Goal: Task Accomplishment & Management: Manage account settings

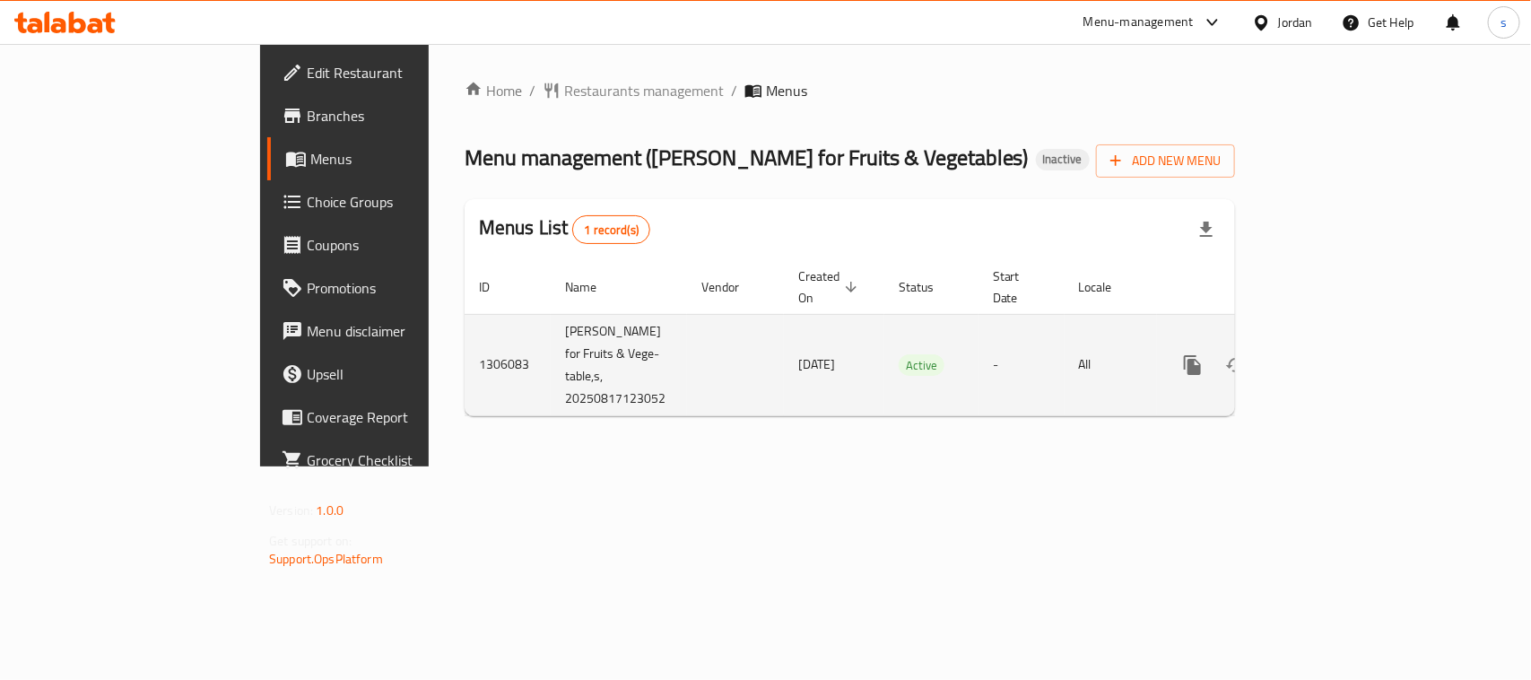
click at [1333, 354] on icon "enhanced table" at bounding box center [1322, 365] width 22 height 22
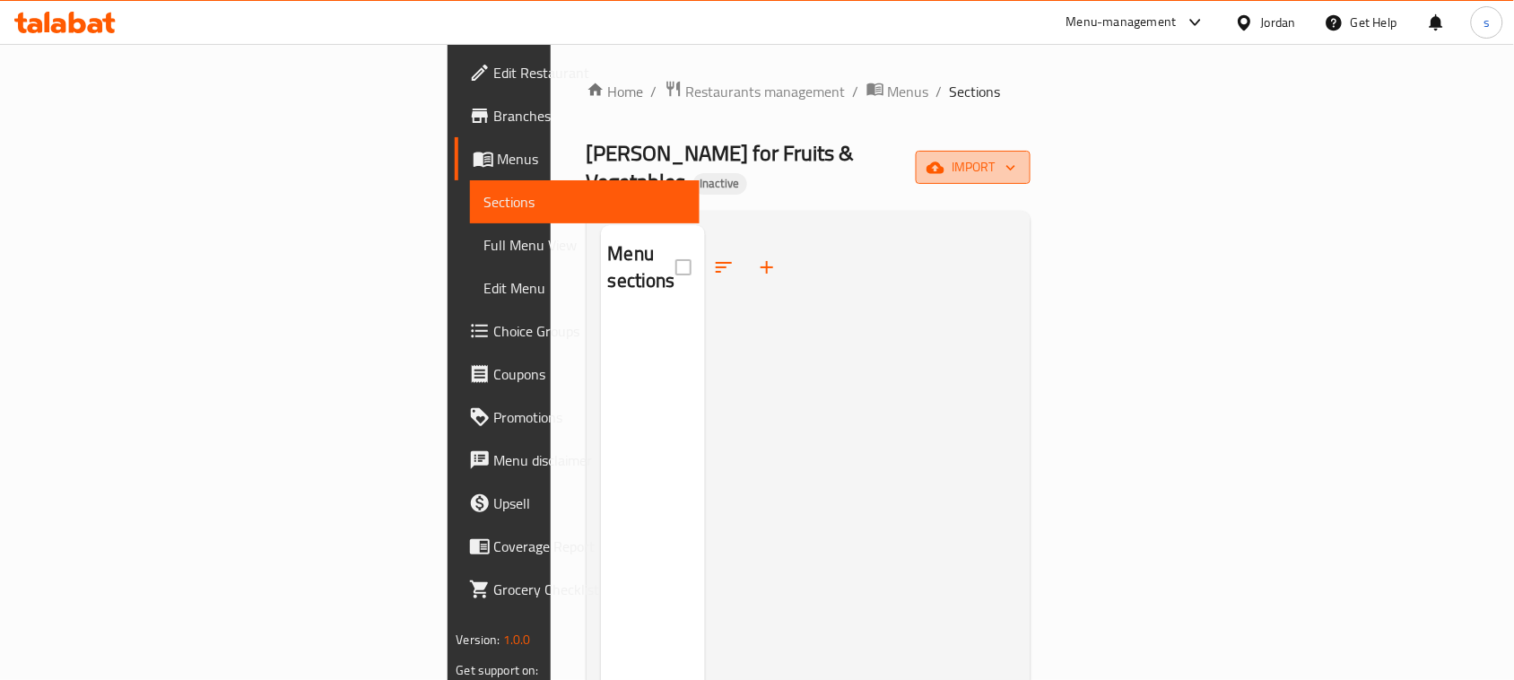
click at [1016, 156] on span "import" at bounding box center [973, 167] width 86 height 22
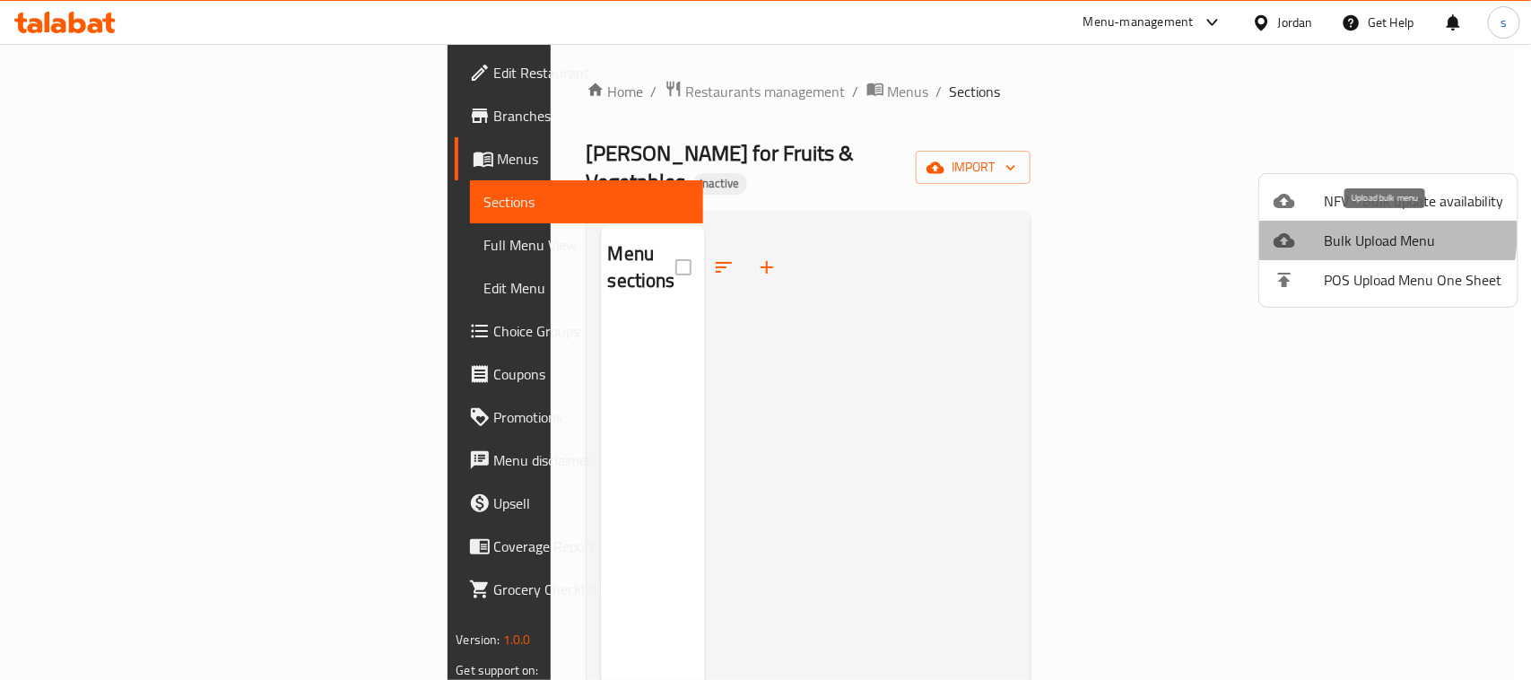
click at [1352, 234] on span "Bulk Upload Menu" at bounding box center [1413, 241] width 179 height 22
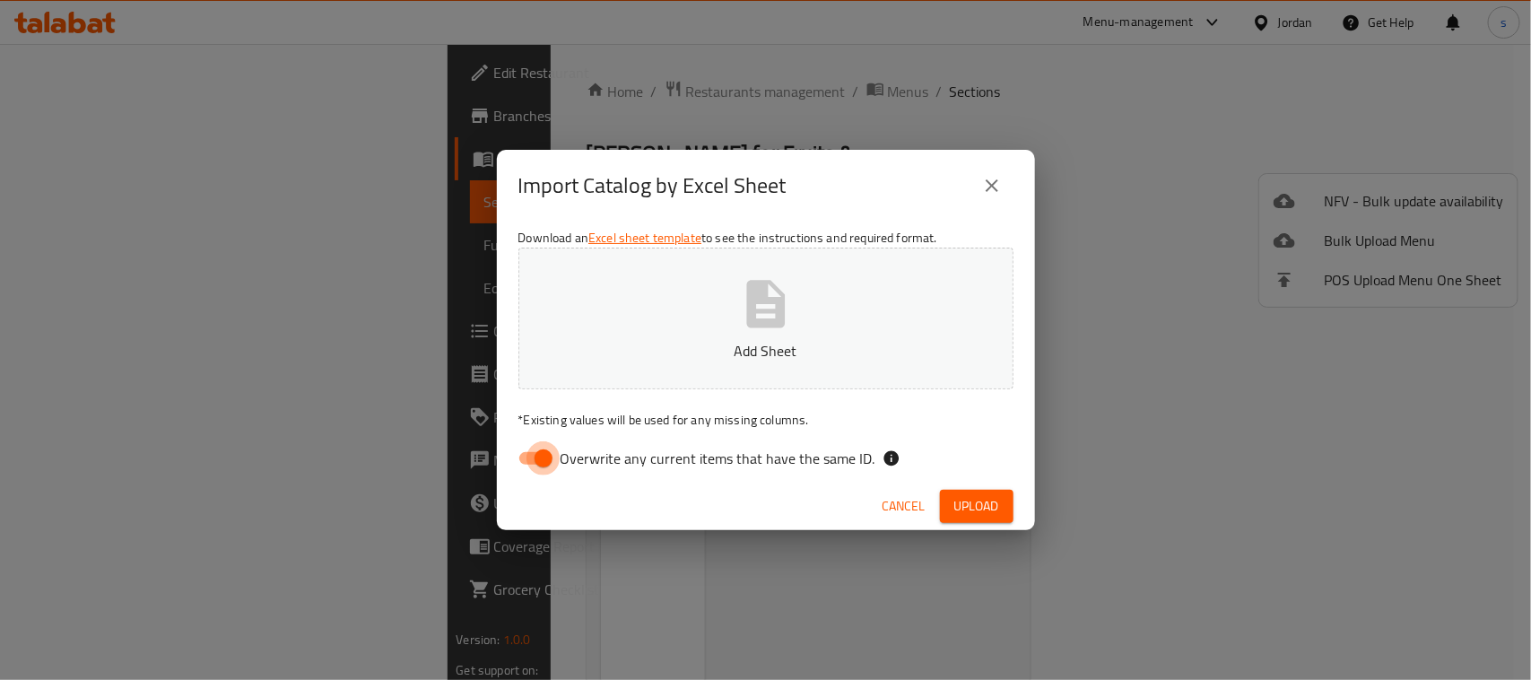
click at [544, 454] on input "Overwrite any current items that have the same ID." at bounding box center [543, 458] width 102 height 34
checkbox input "false"
click at [659, 369] on button "Add Sheet" at bounding box center [765, 319] width 495 height 142
click at [973, 511] on span "Upload" at bounding box center [976, 506] width 45 height 22
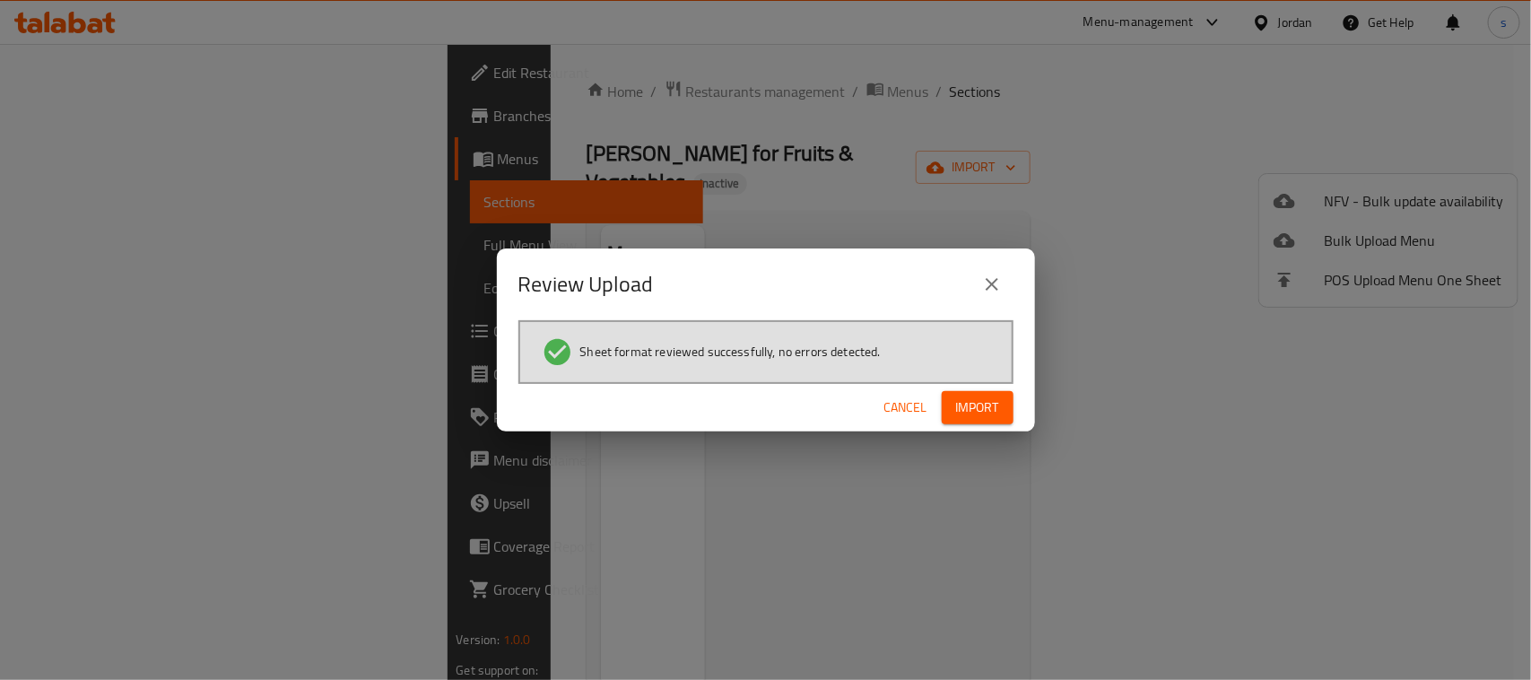
click at [986, 404] on span "Import" at bounding box center [977, 407] width 43 height 22
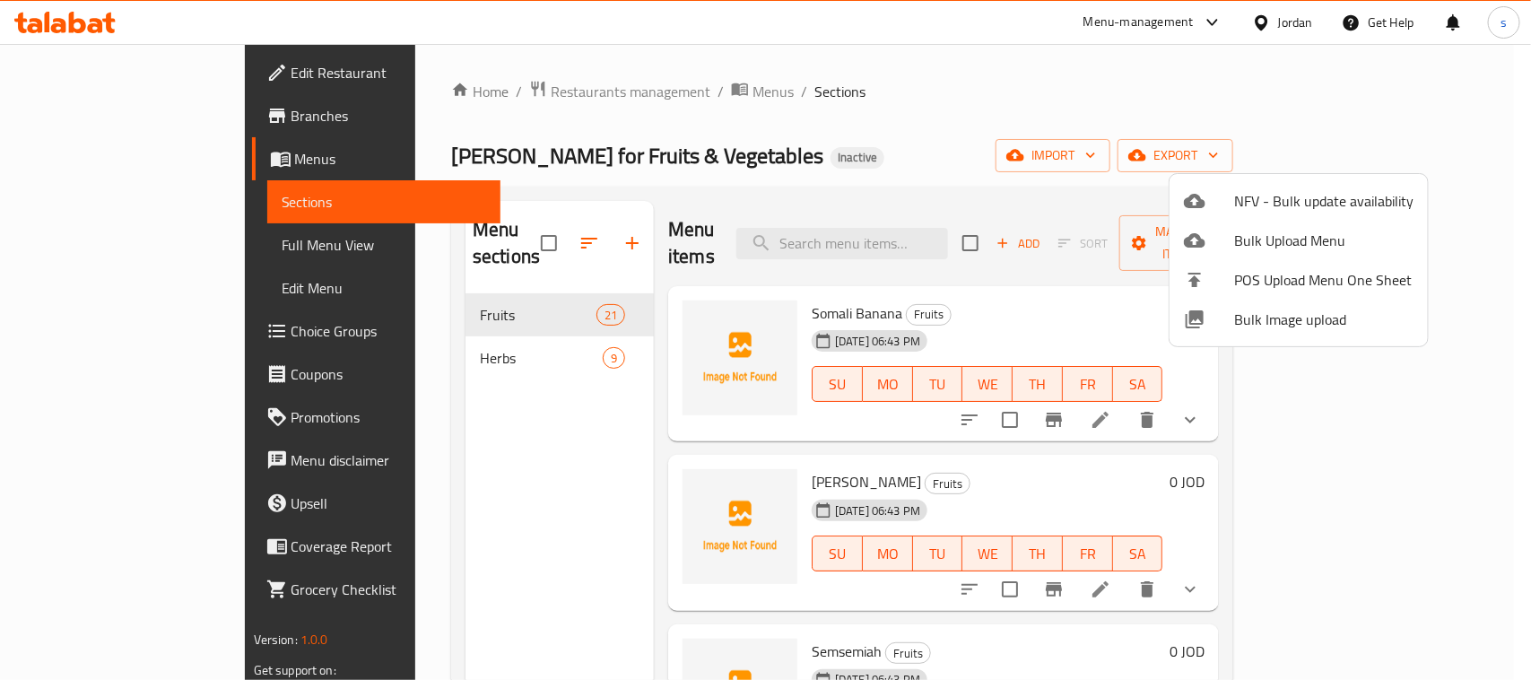
click at [121, 243] on div at bounding box center [765, 340] width 1531 height 680
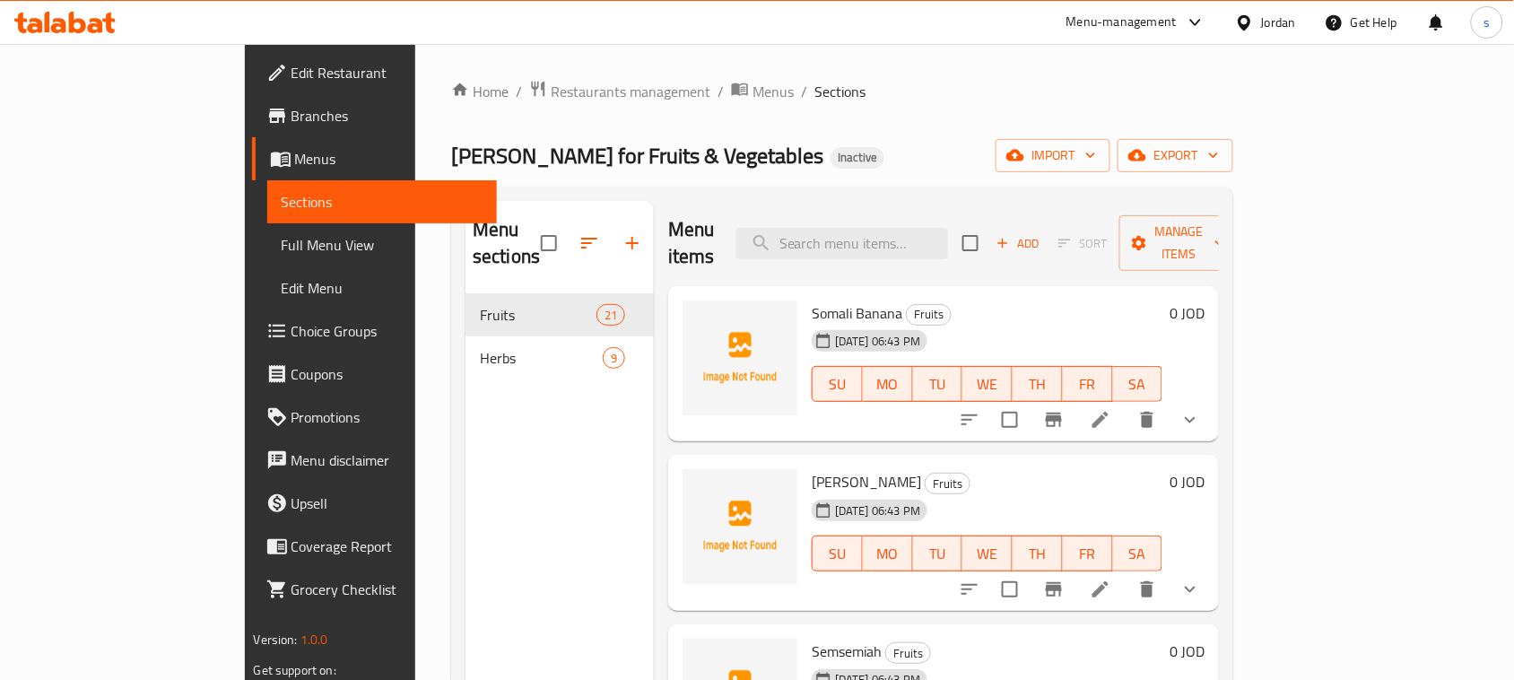
click at [282, 243] on span "Full Menu View" at bounding box center [383, 245] width 202 height 22
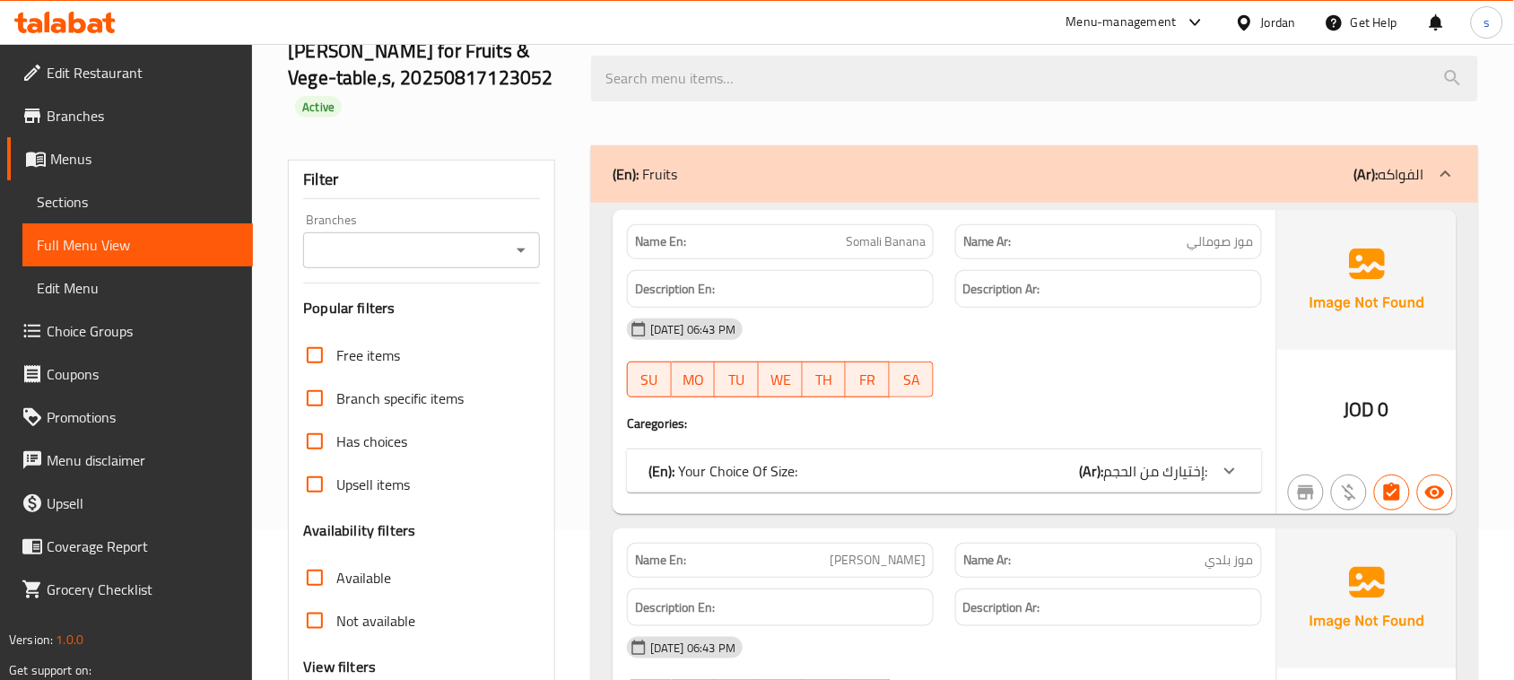
scroll to position [448, 0]
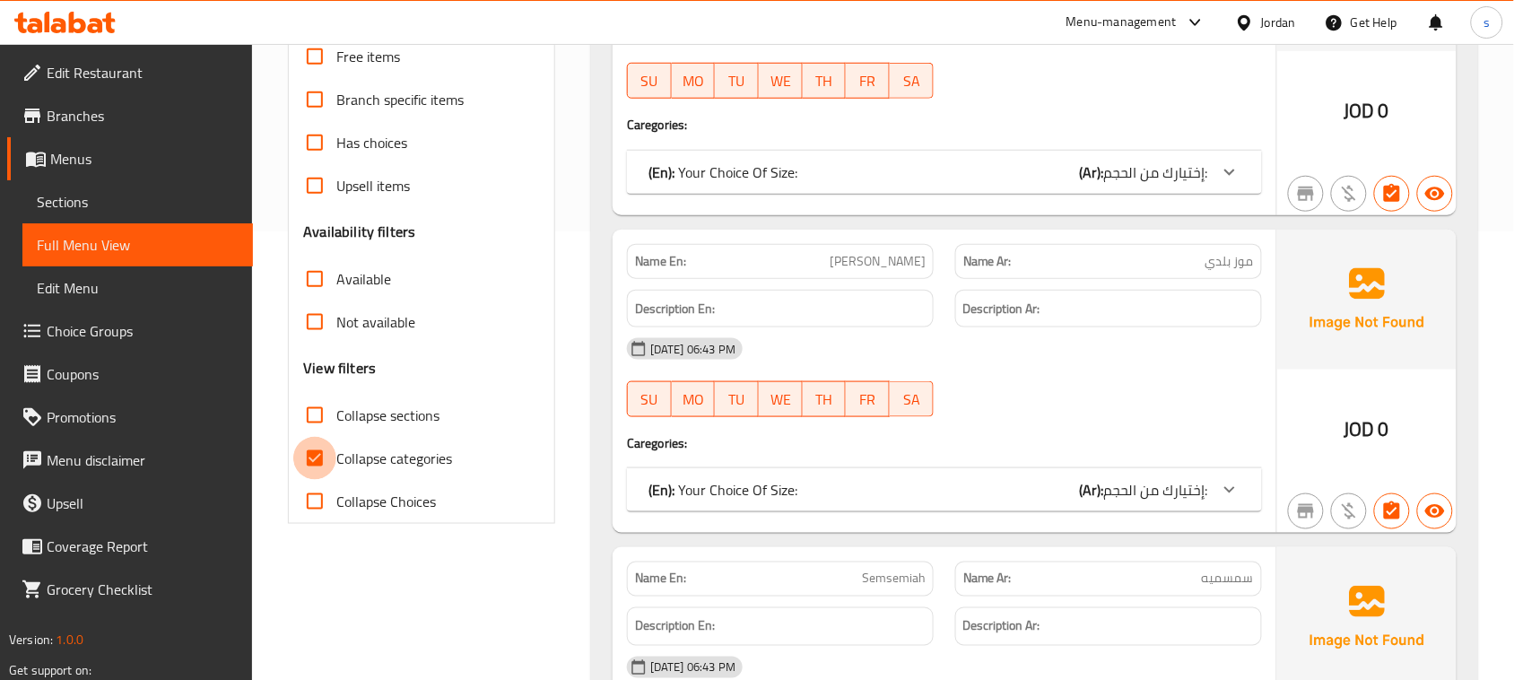
click at [323, 437] on input "Collapse categories" at bounding box center [314, 458] width 43 height 43
checkbox input "false"
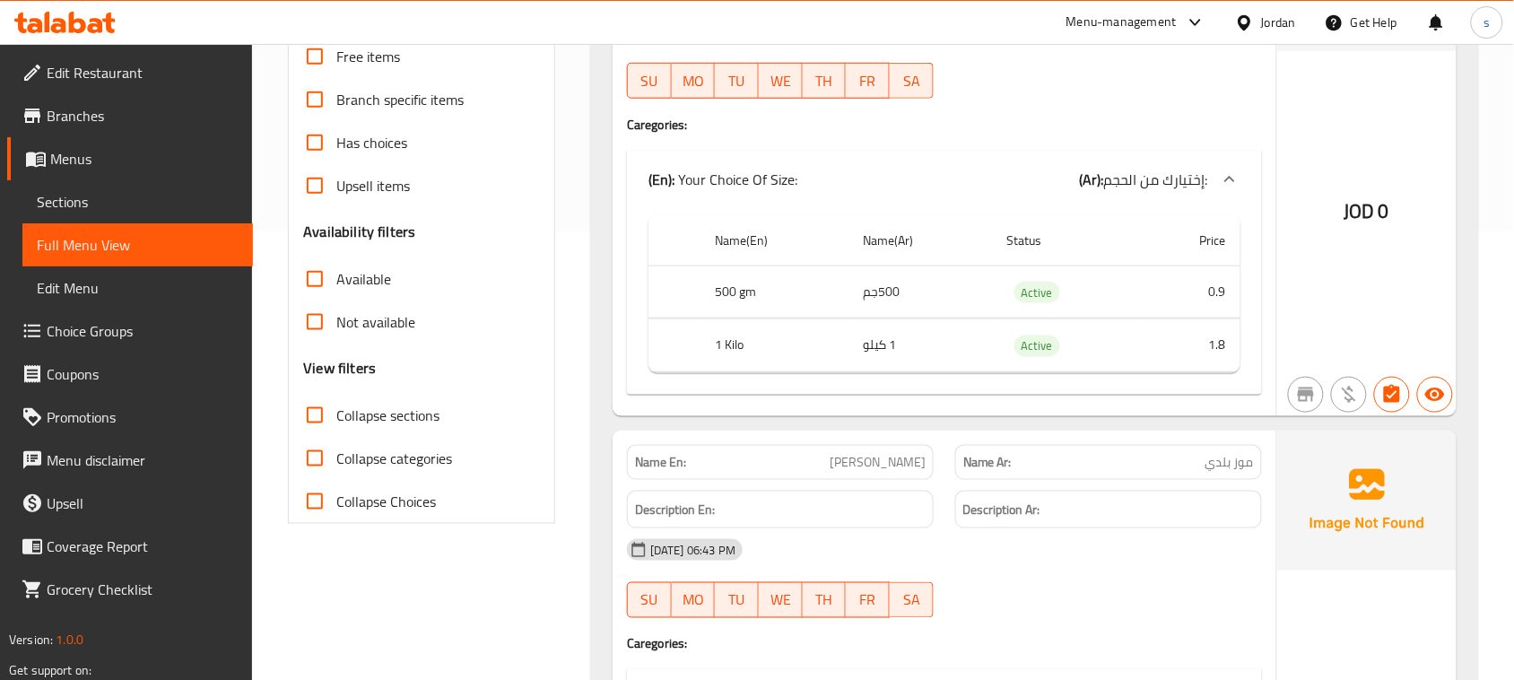
click at [318, 395] on input "Collapse sections" at bounding box center [314, 415] width 43 height 43
checkbox input "true"
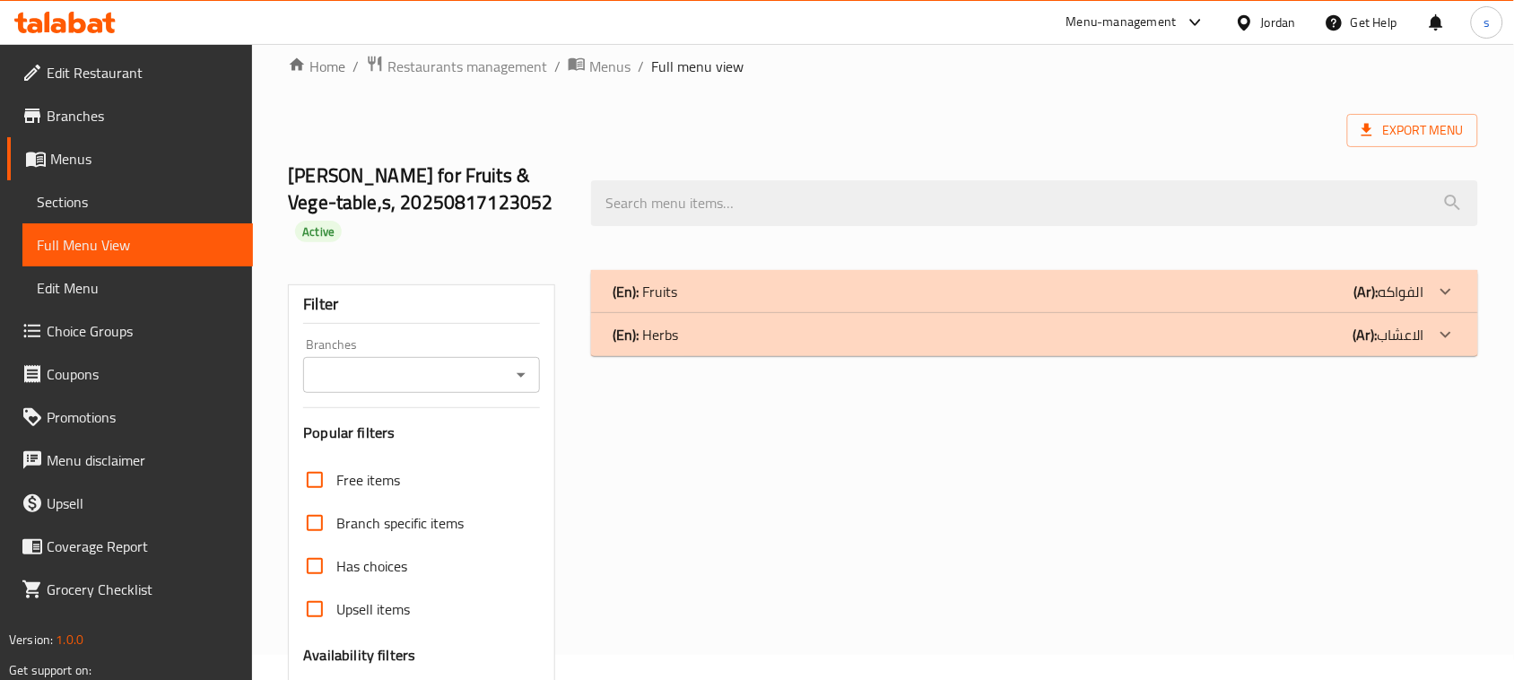
scroll to position [0, 0]
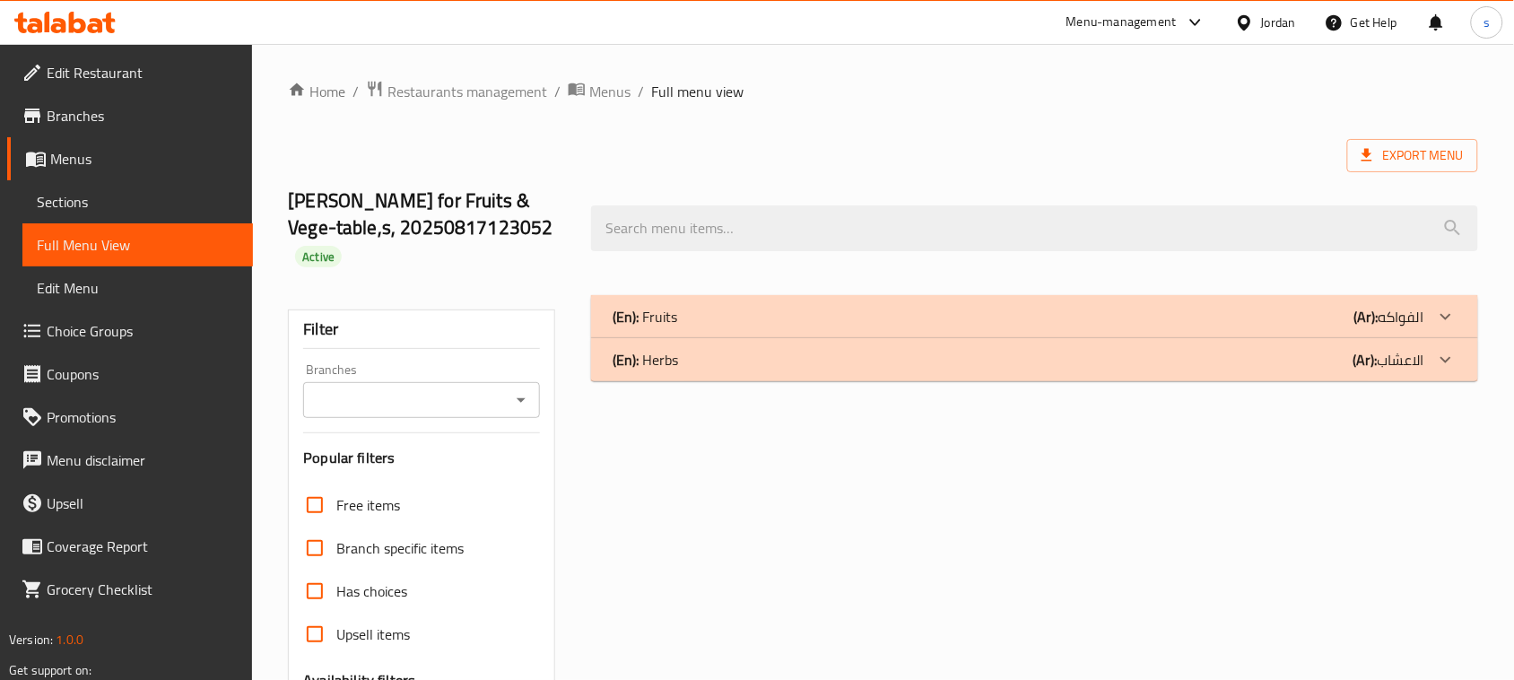
click at [653, 327] on p "(En): Herbs" at bounding box center [644, 317] width 65 height 22
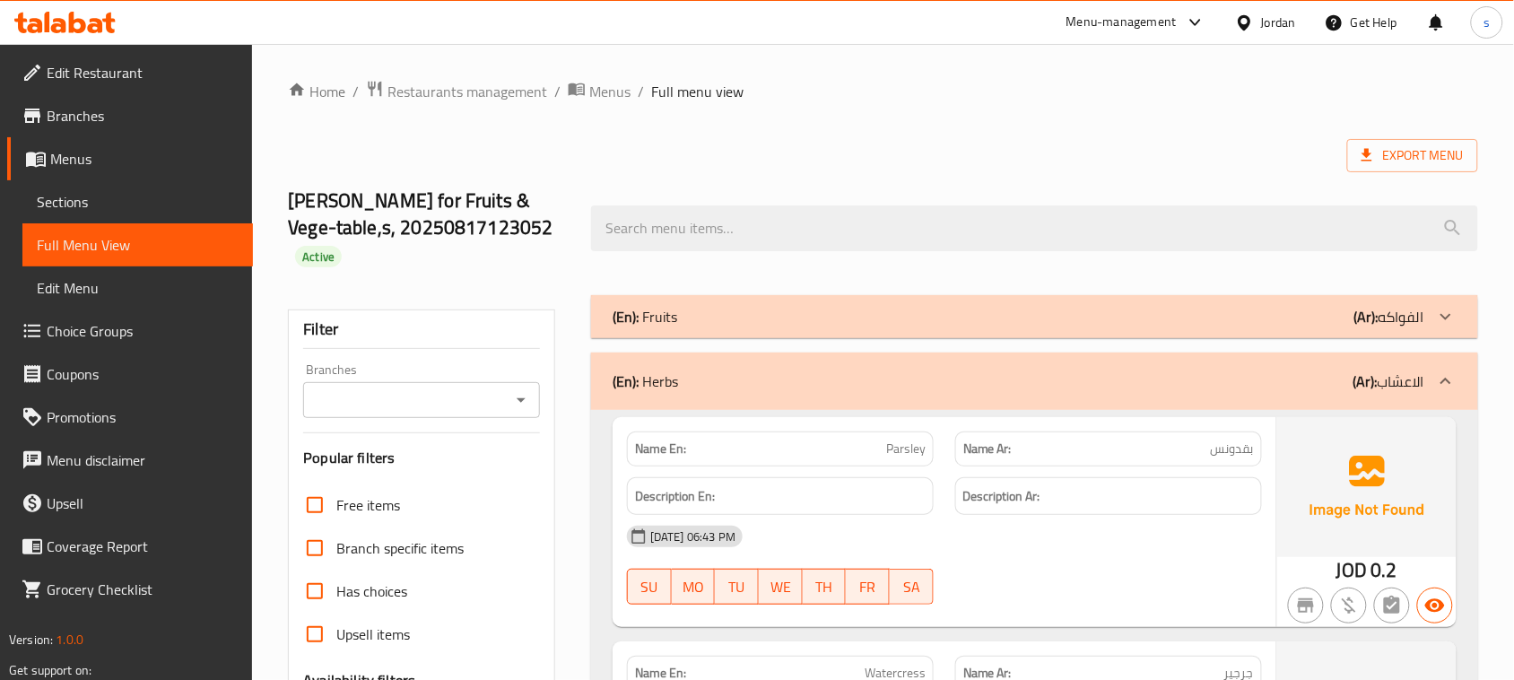
click at [652, 306] on p "(En): Fruits" at bounding box center [644, 317] width 65 height 22
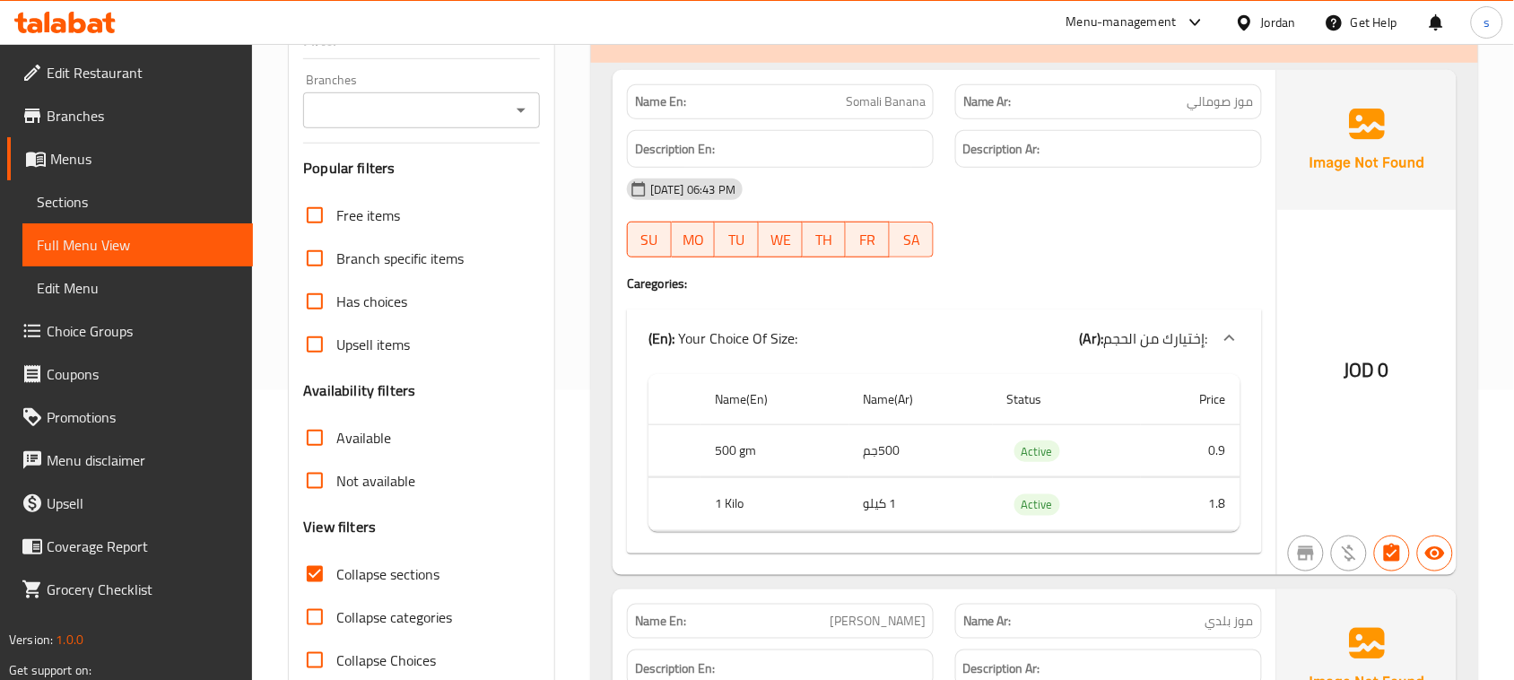
scroll to position [159, 0]
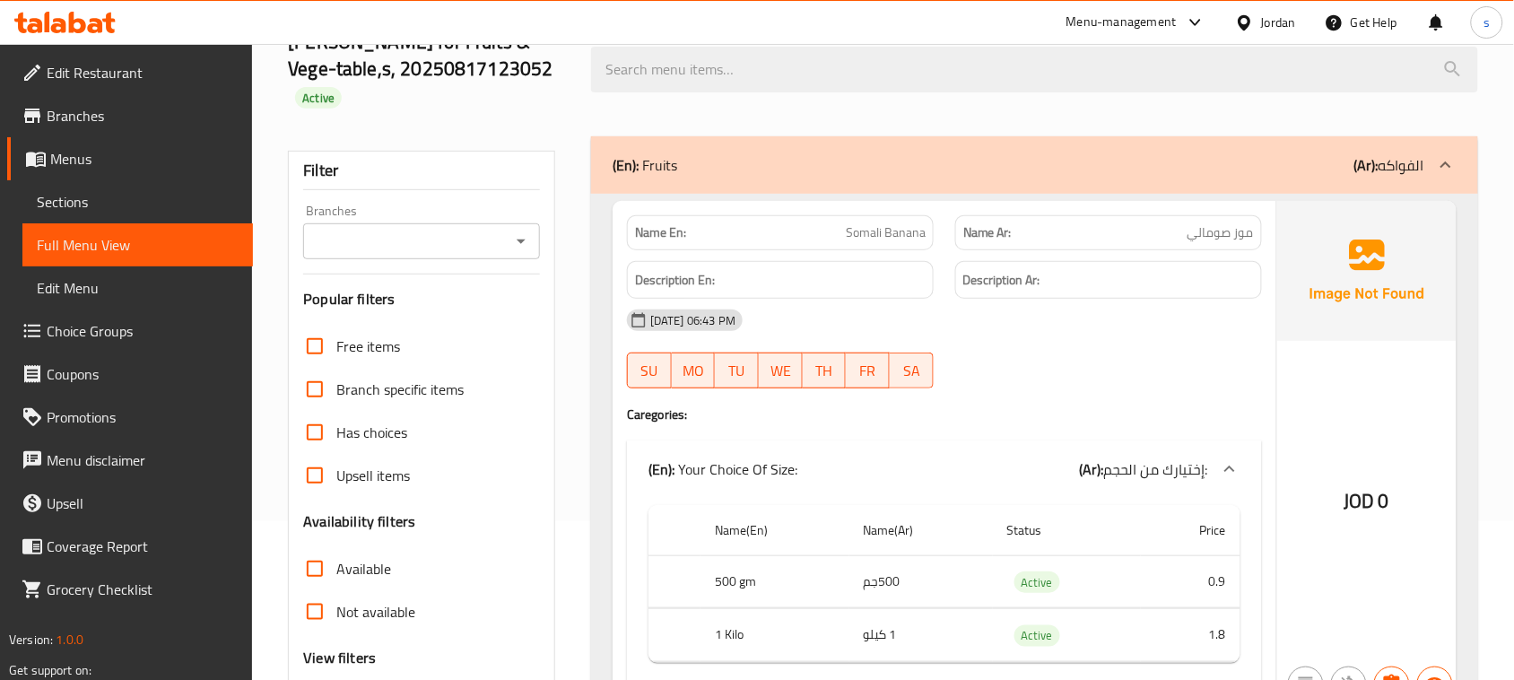
click at [1199, 21] on icon at bounding box center [1195, 22] width 11 height 7
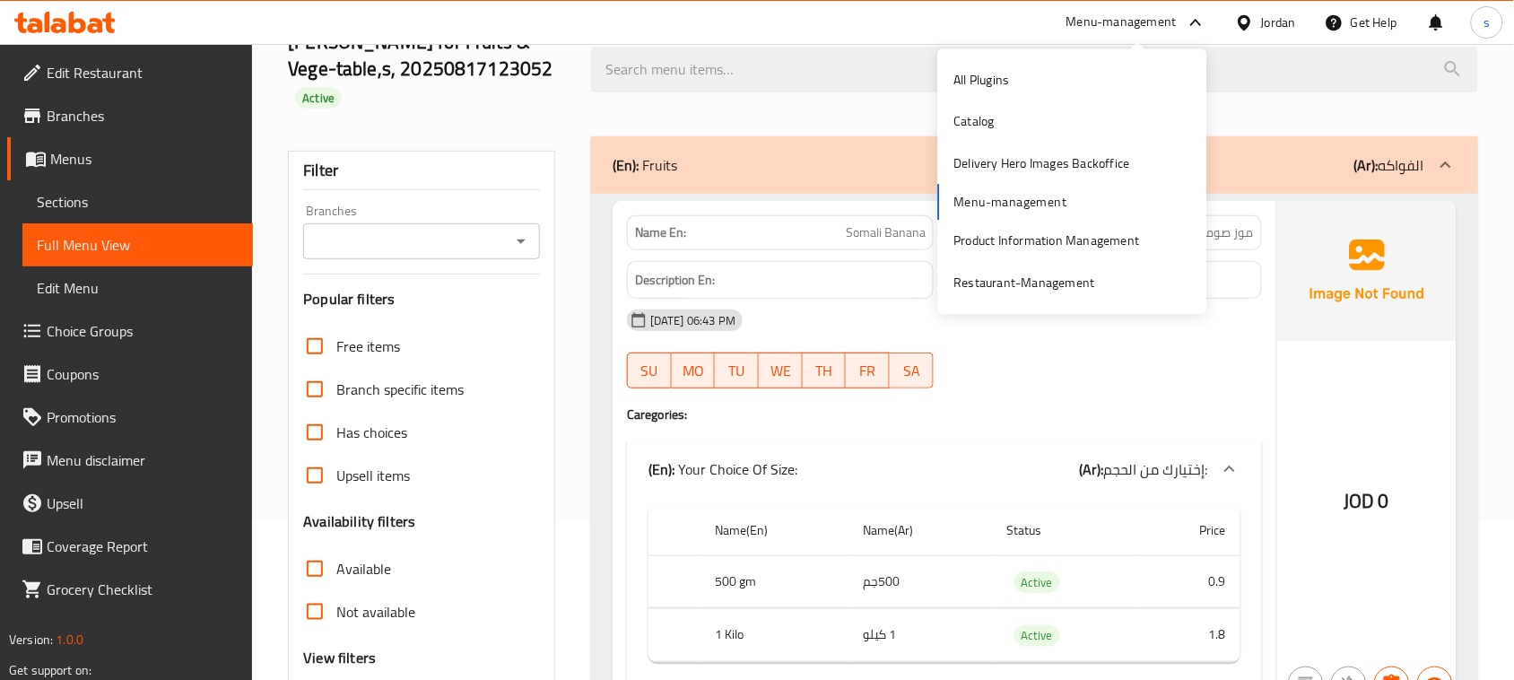
click at [1199, 25] on icon at bounding box center [1195, 22] width 11 height 7
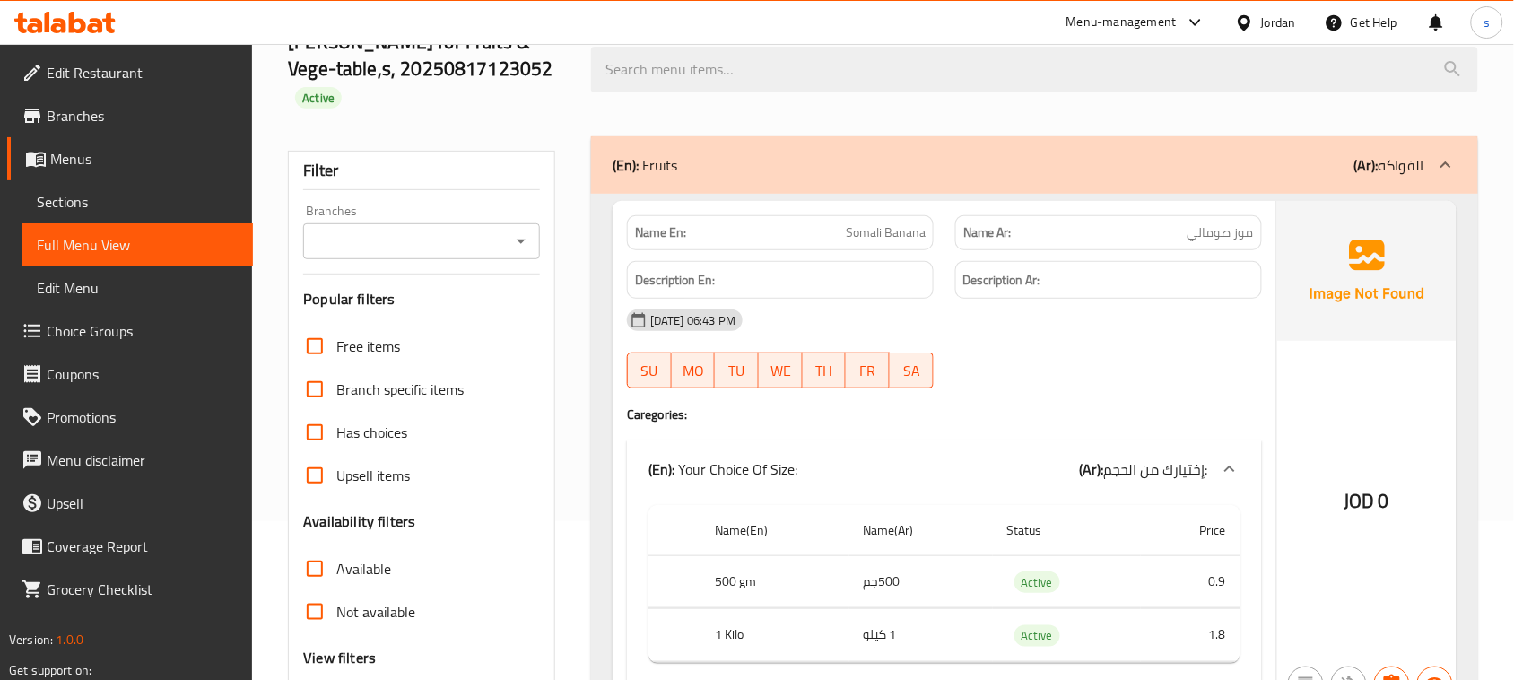
click at [64, 164] on span "Menus" at bounding box center [144, 159] width 188 height 22
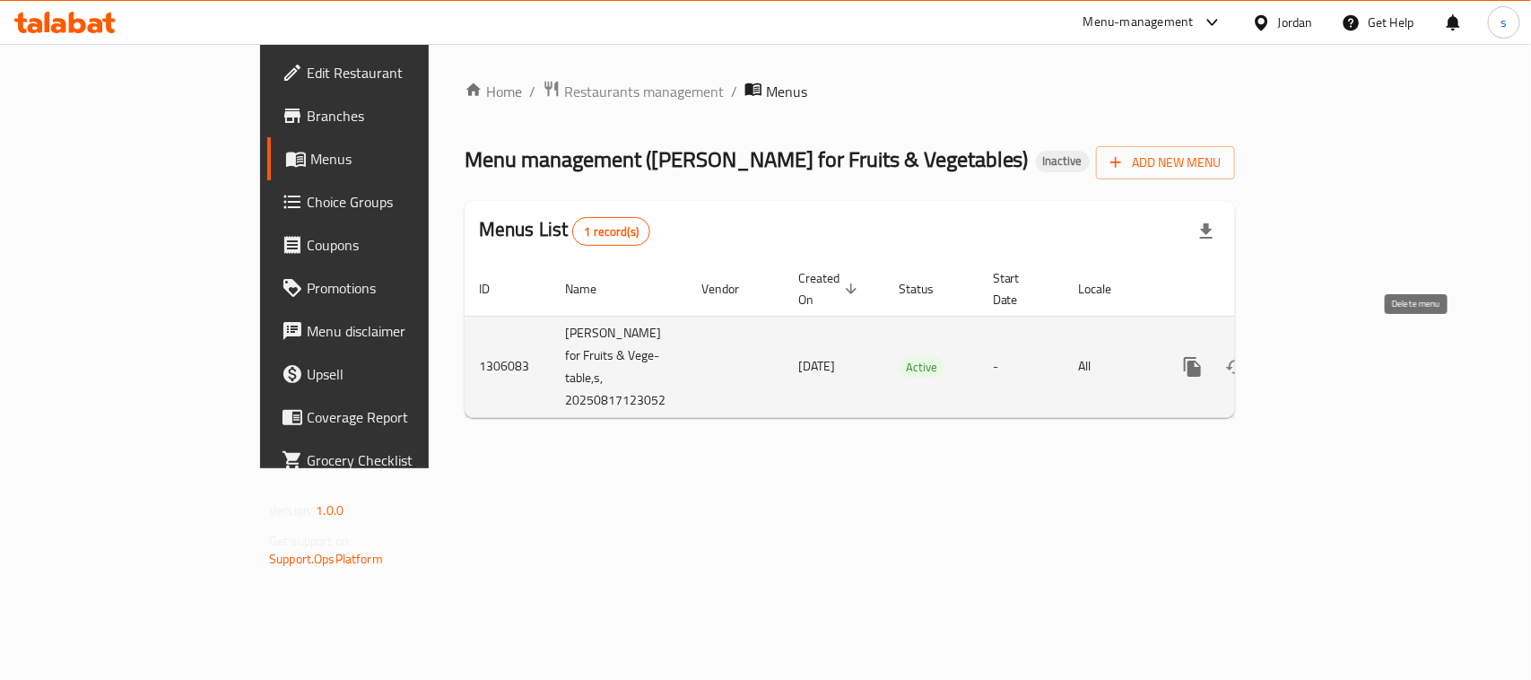
click at [1290, 356] on icon "enhanced table" at bounding box center [1279, 367] width 22 height 22
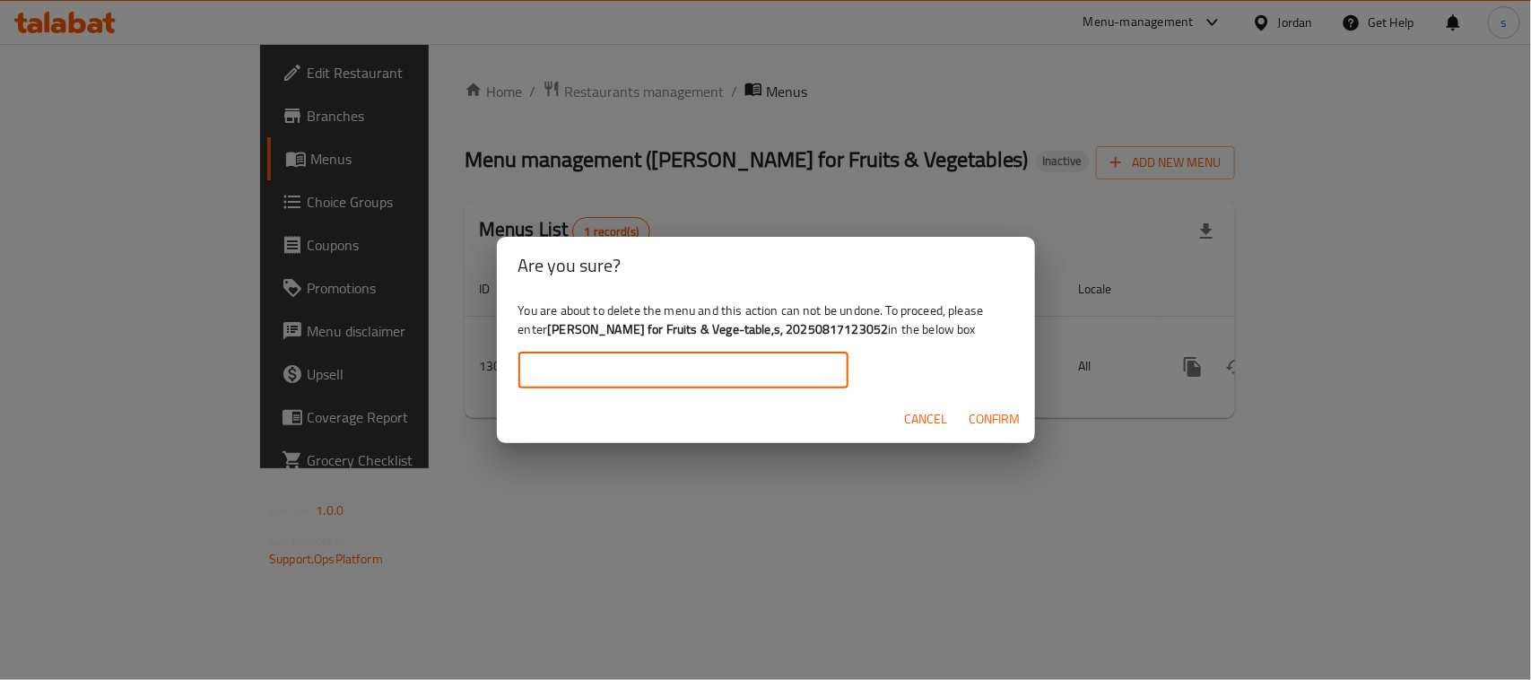
click at [736, 370] on input "text" at bounding box center [683, 370] width 330 height 36
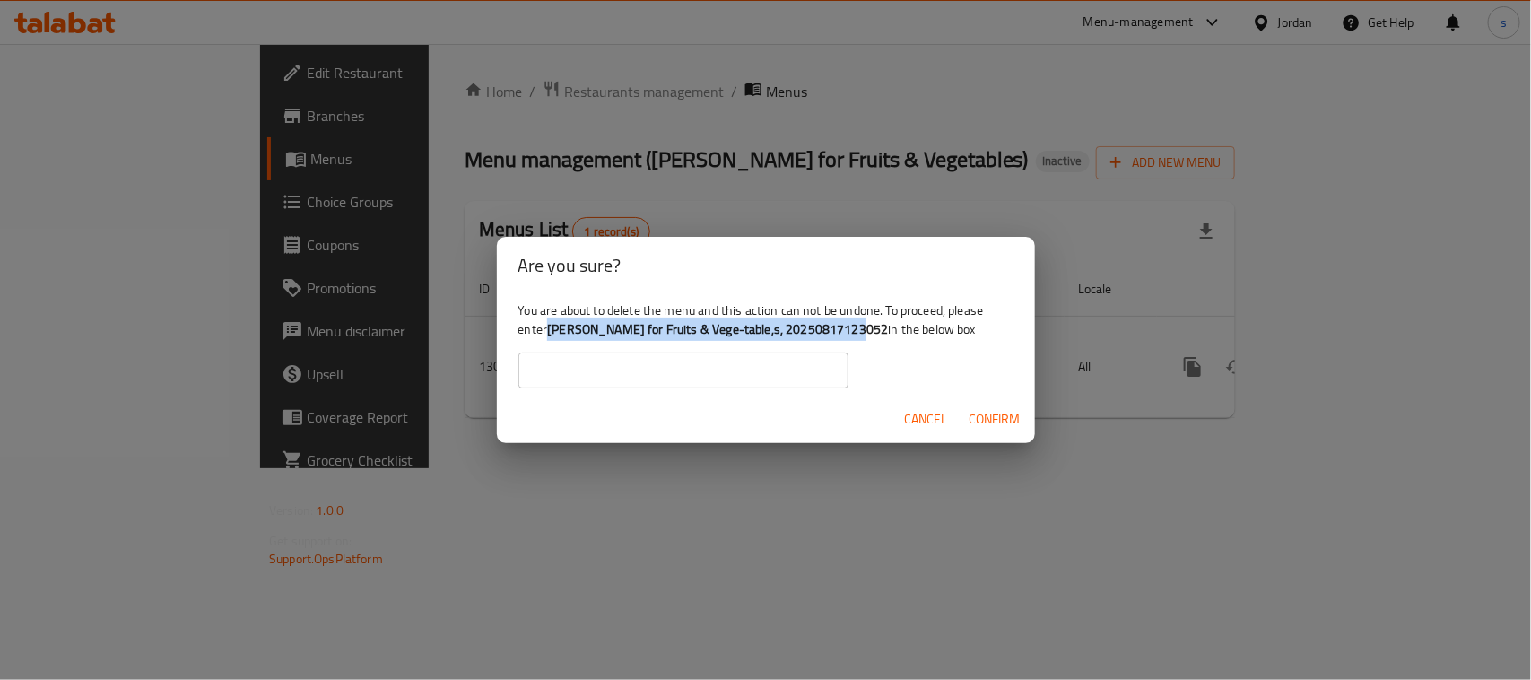
drag, startPoint x: 550, startPoint y: 330, endPoint x: 846, endPoint y: 328, distance: 295.9
click at [846, 328] on b "[PERSON_NAME] for Fruits & Vege-table,s, 20250817123052" at bounding box center [717, 328] width 341 height 23
copy b "[PERSON_NAME] for Fruits & Vege-table,s, 20250817123052"
click at [722, 356] on input "text" at bounding box center [683, 370] width 330 height 36
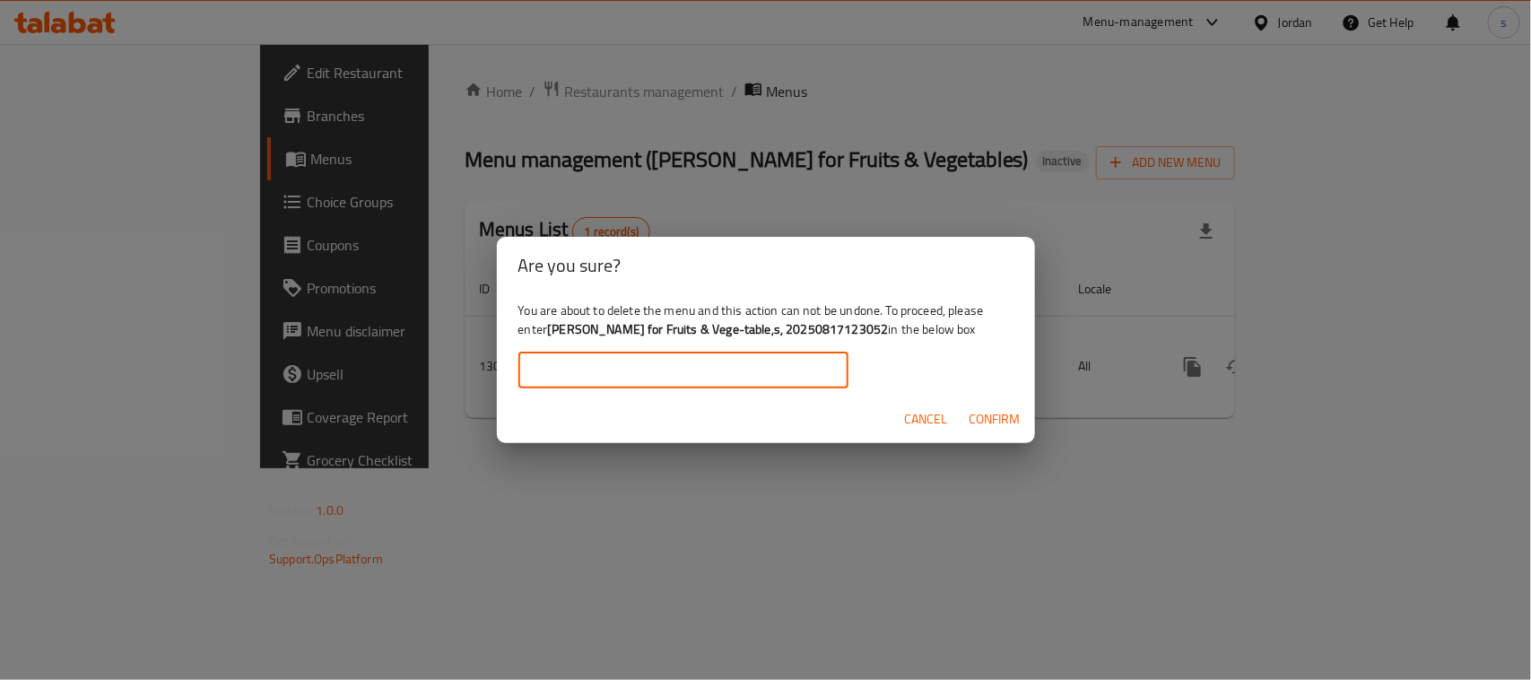
paste input "[PERSON_NAME] for Fruits & Vege-table,s, 20250817123052"
type input "[PERSON_NAME] for Fruits & Vege-table,s, 20250817123052"
click at [975, 423] on span "Confirm" at bounding box center [994, 419] width 51 height 22
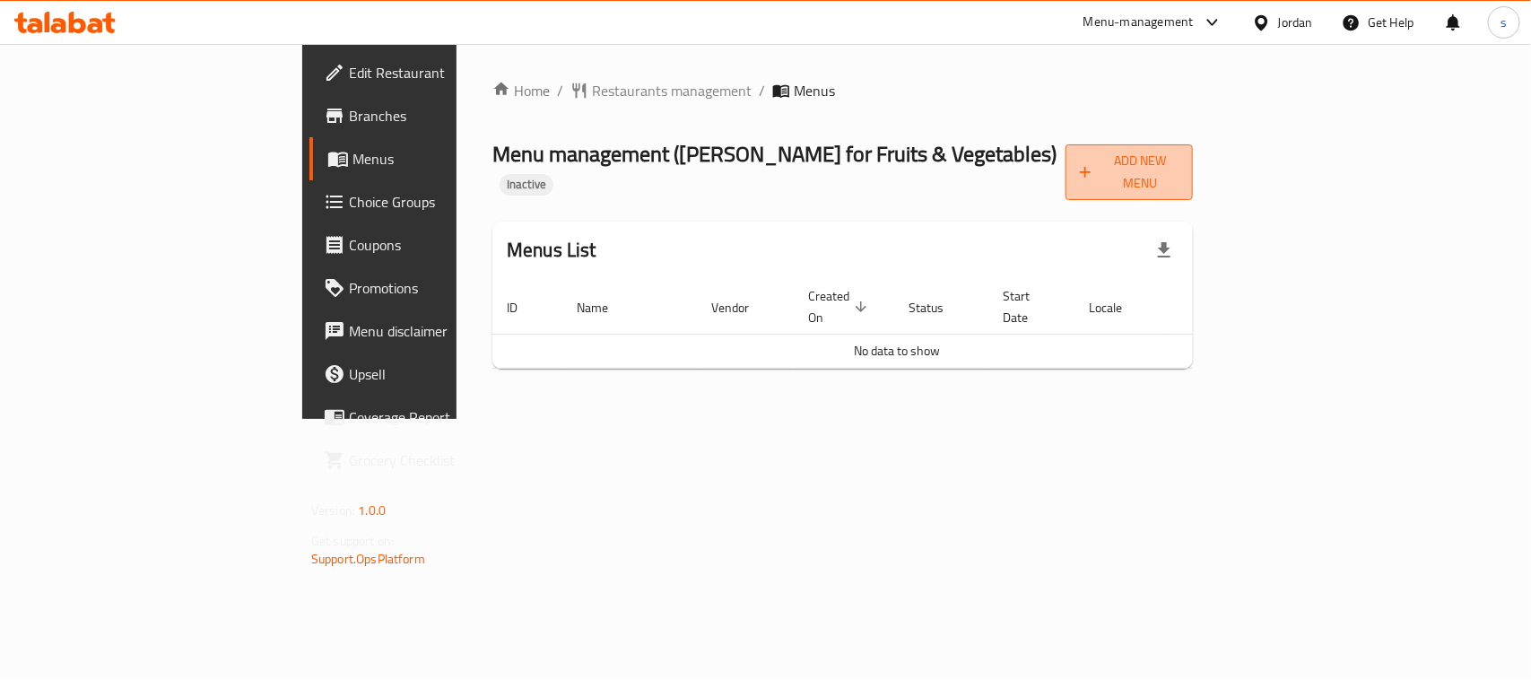
click at [1193, 172] on button "Add New Menu" at bounding box center [1128, 172] width 127 height 56
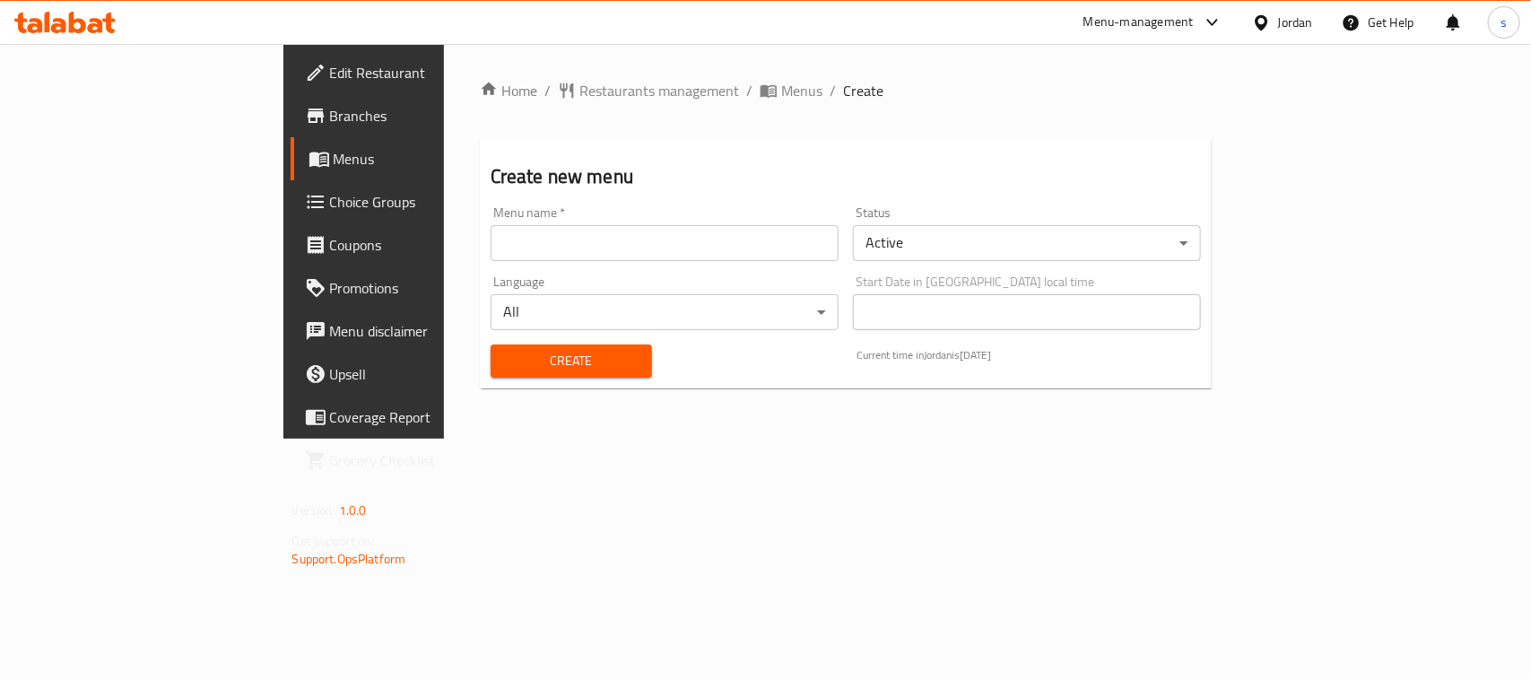
click at [491, 233] on input "text" at bounding box center [665, 243] width 348 height 36
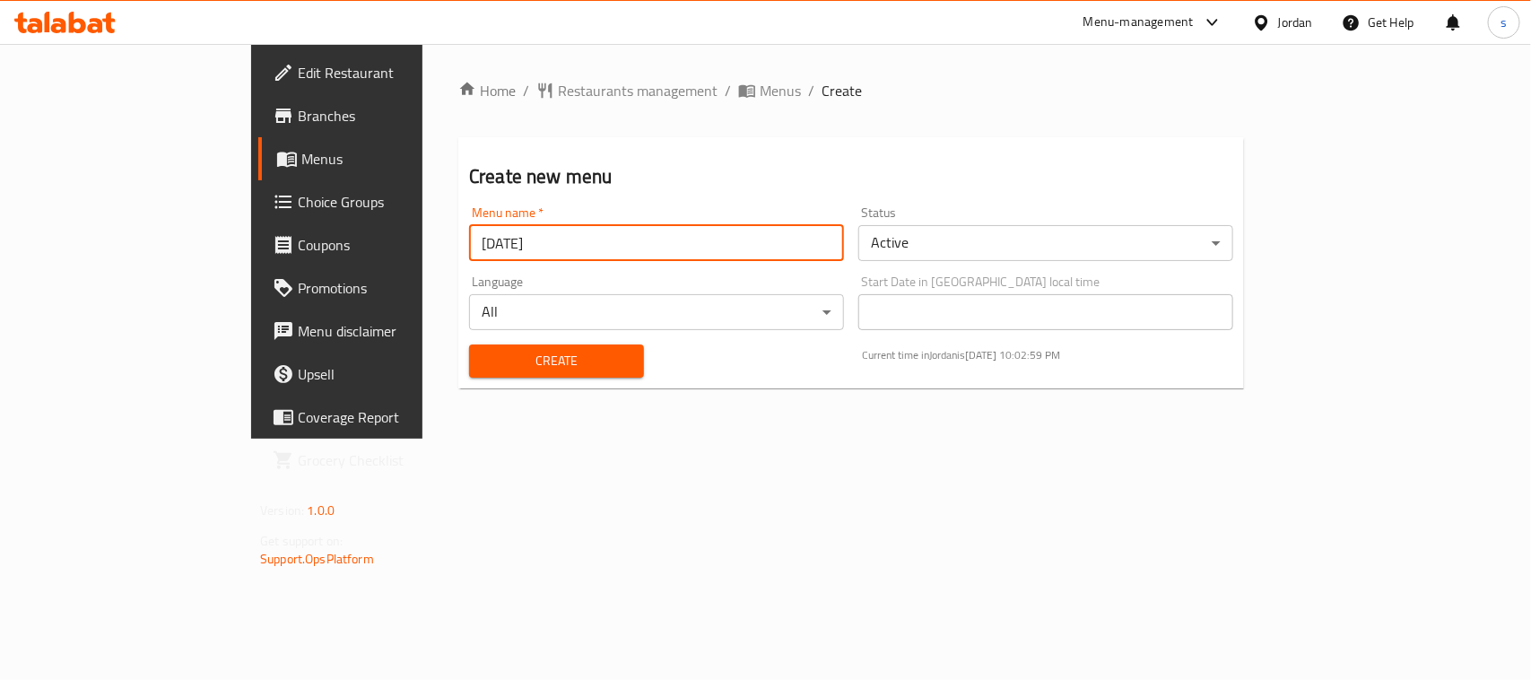
type input "[DATE]"
click at [483, 363] on span "Create" at bounding box center [556, 361] width 146 height 22
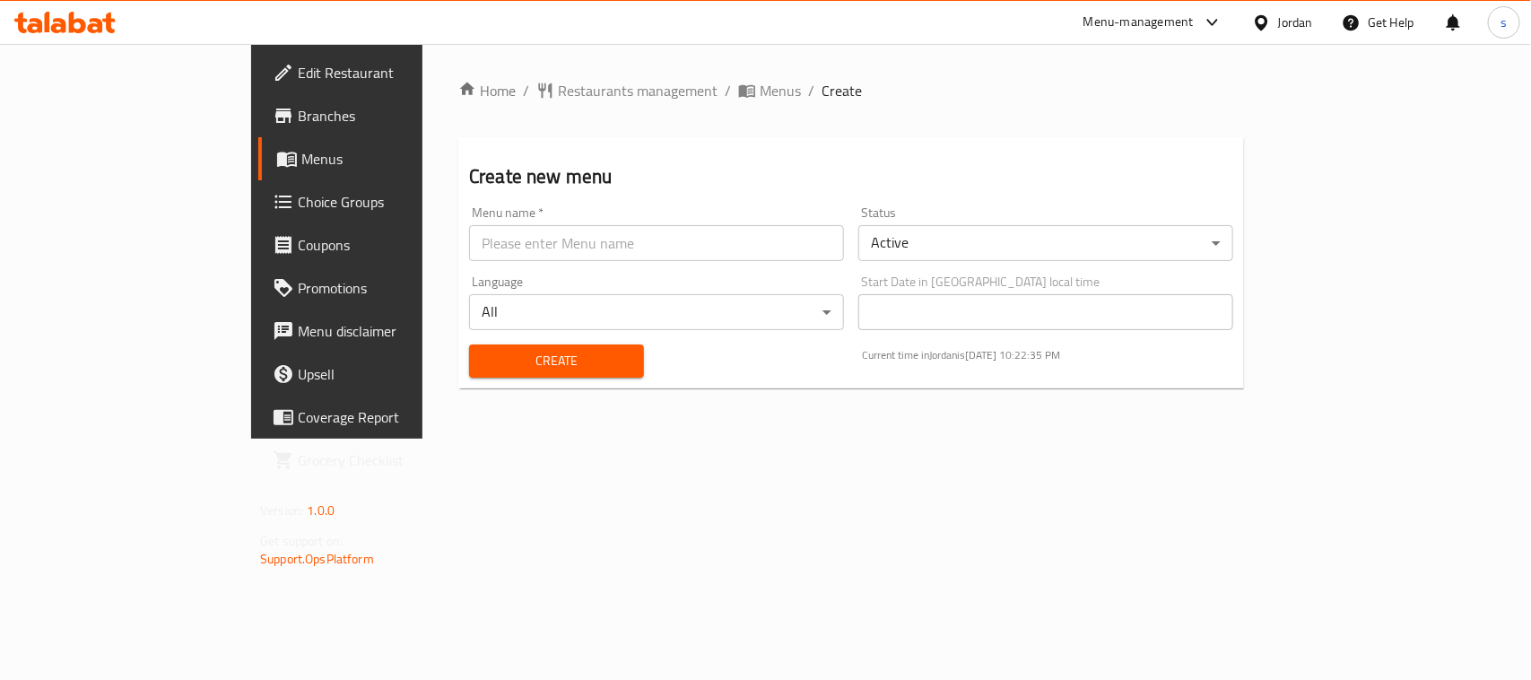
click at [469, 239] on input "text" at bounding box center [656, 243] width 375 height 36
type input "8.18.2025"
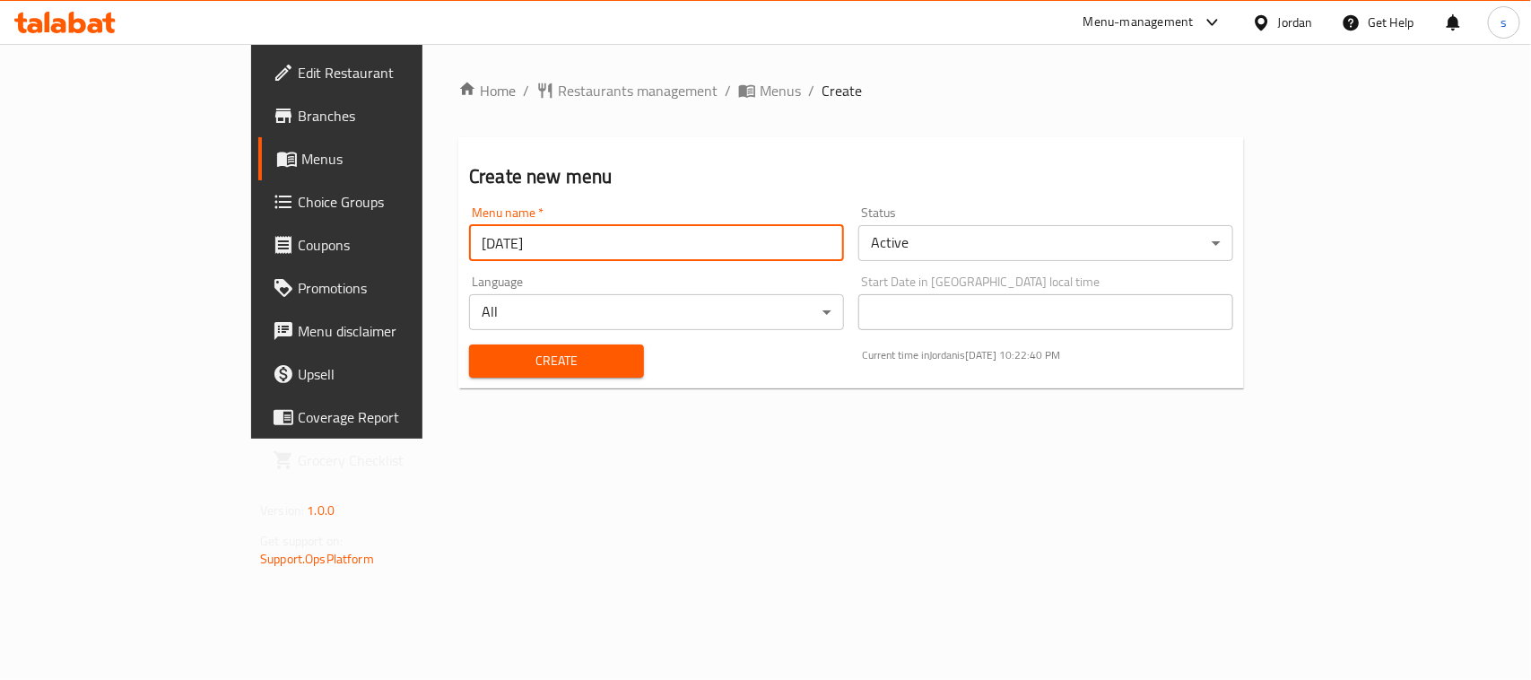
click at [483, 359] on span "Create" at bounding box center [556, 361] width 146 height 22
click at [301, 150] on span "Menus" at bounding box center [396, 159] width 191 height 22
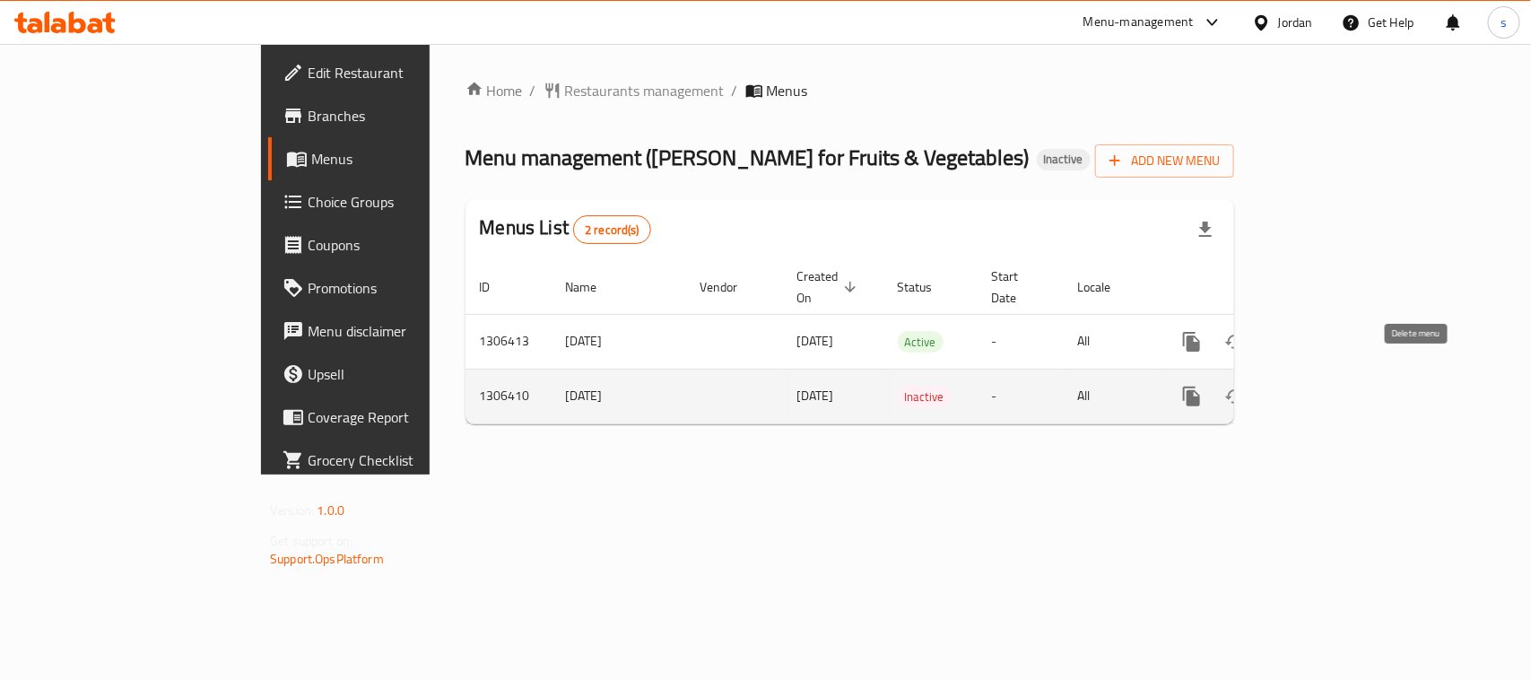
click at [1284, 388] on icon "enhanced table" at bounding box center [1278, 396] width 13 height 16
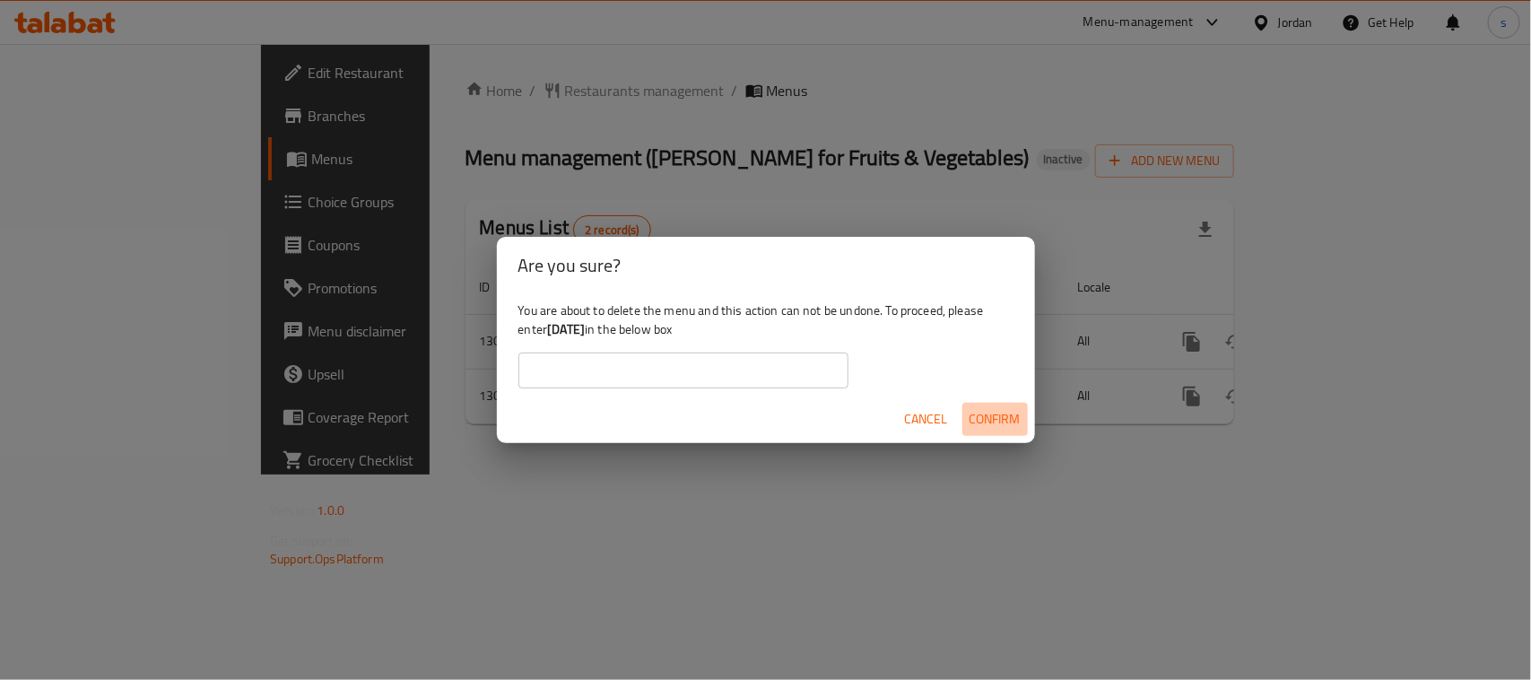
click at [997, 414] on span "Confirm" at bounding box center [994, 419] width 51 height 22
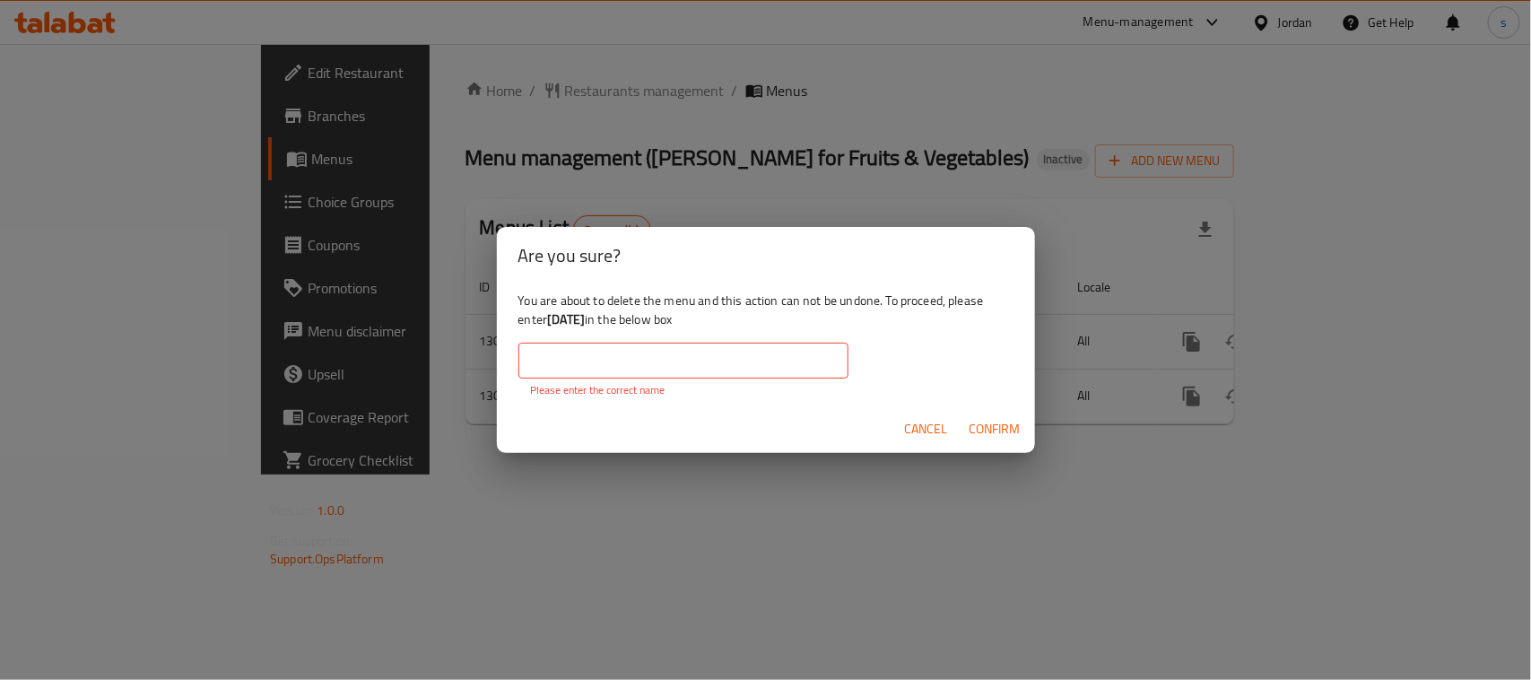
drag, startPoint x: 922, startPoint y: 428, endPoint x: 798, endPoint y: 421, distance: 123.9
click at [798, 421] on div "Cancel Confirm" at bounding box center [766, 429] width 538 height 48
click at [915, 423] on span "Cancel" at bounding box center [926, 429] width 43 height 22
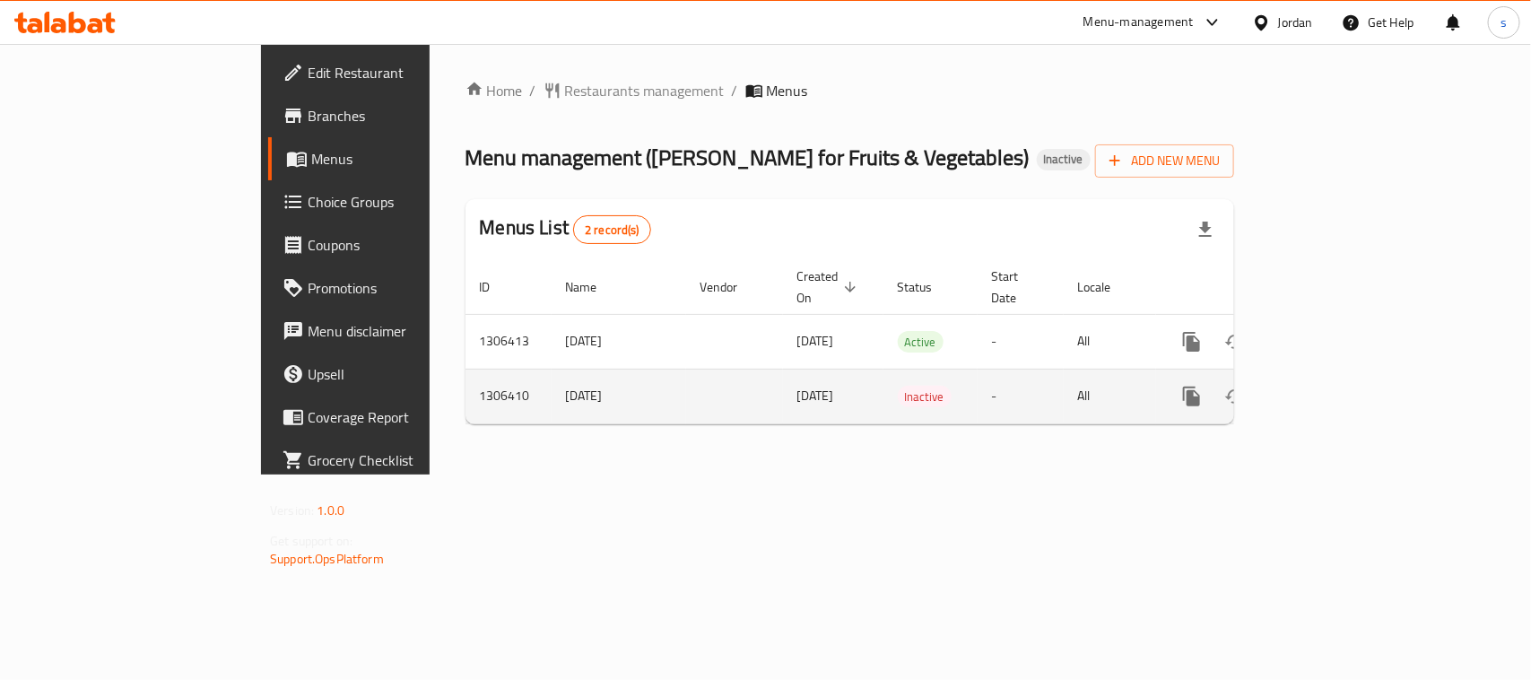
drag, startPoint x: 619, startPoint y: 375, endPoint x: 699, endPoint y: 382, distance: 81.0
click at [783, 382] on td "18/08/2025" at bounding box center [833, 396] width 100 height 55
click at [552, 378] on td "8.18.2025" at bounding box center [619, 396] width 135 height 55
drag, startPoint x: 387, startPoint y: 372, endPoint x: 463, endPoint y: 381, distance: 76.8
click at [552, 381] on td "8.18.2025" at bounding box center [619, 396] width 135 height 55
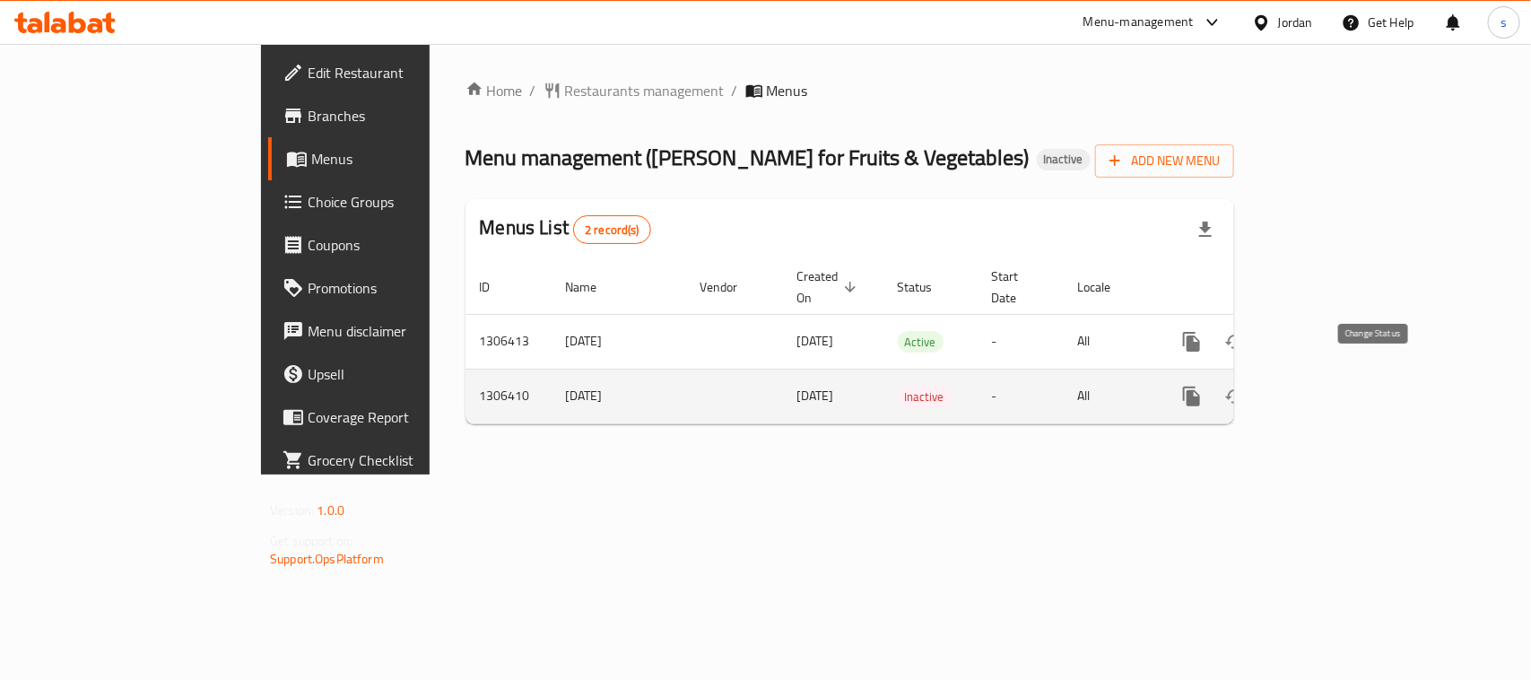
copy td "8.18.2025"
click at [1284, 388] on icon "enhanced table" at bounding box center [1278, 396] width 13 height 16
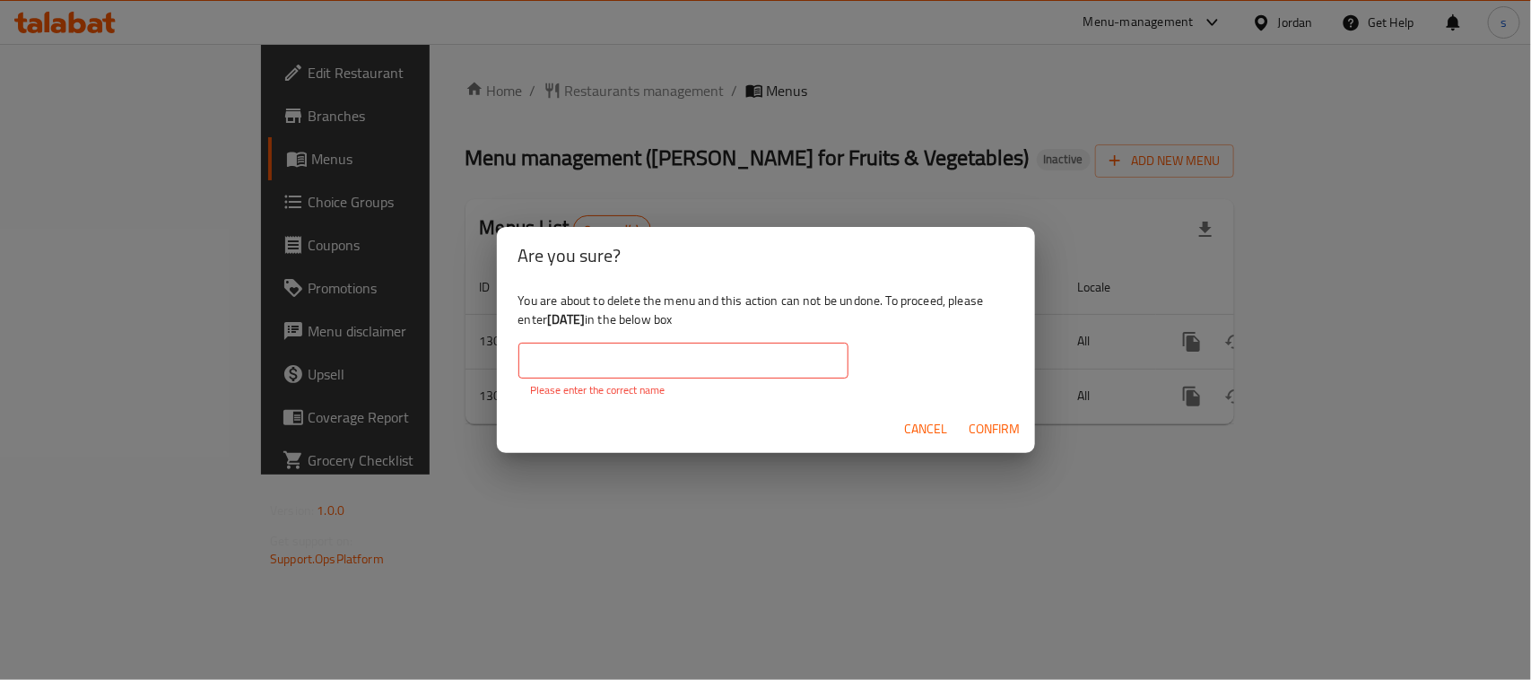
click at [708, 361] on input "text" at bounding box center [683, 361] width 330 height 36
paste input "8.18.2025"
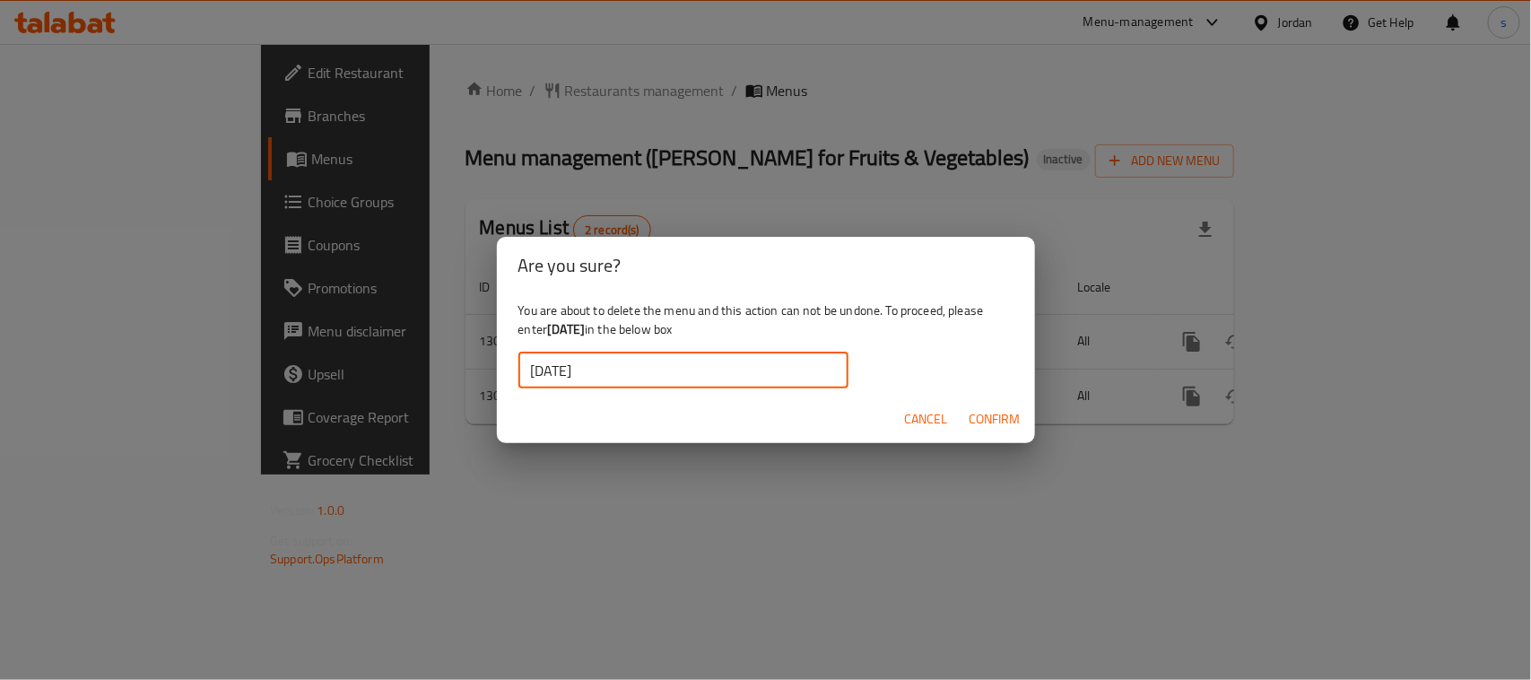
type input "8.18.2025"
click at [1001, 421] on span "Confirm" at bounding box center [994, 419] width 51 height 22
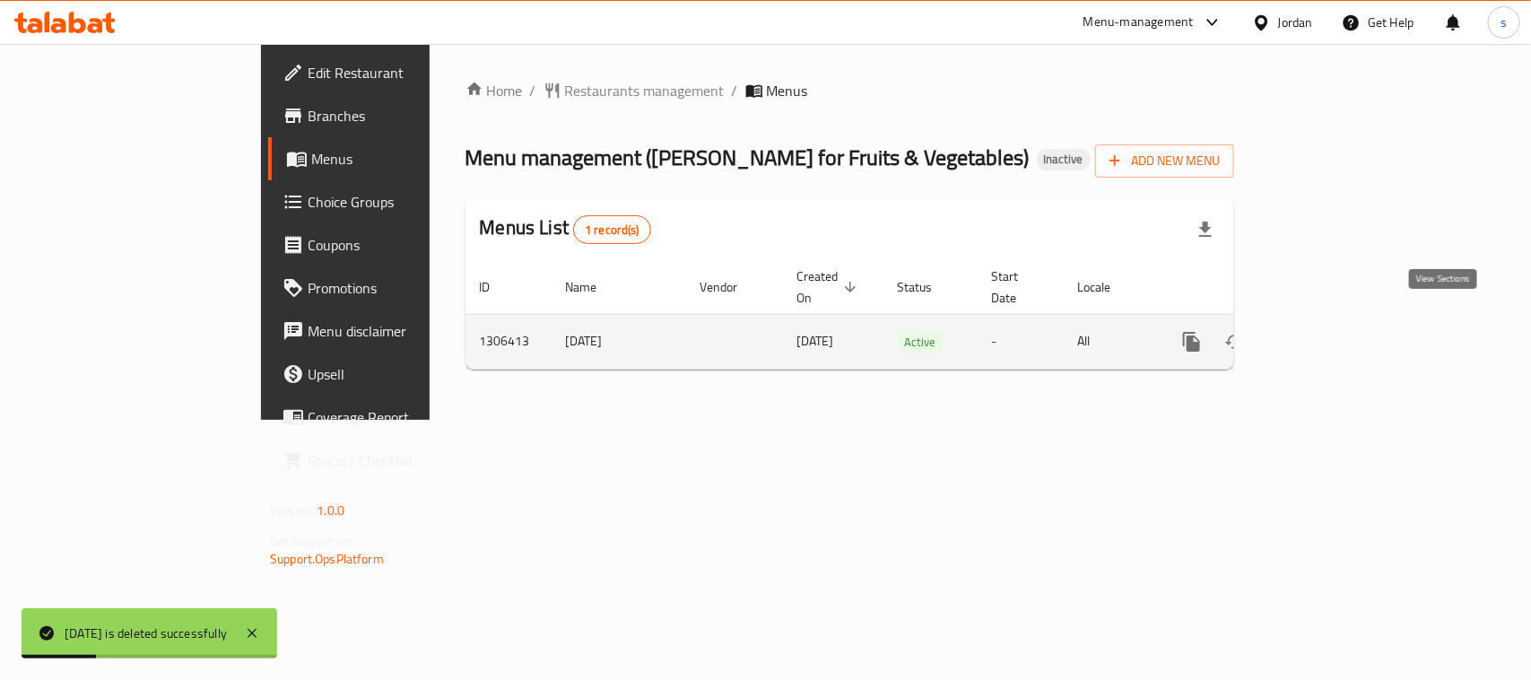
click at [1332, 331] on icon "enhanced table" at bounding box center [1321, 342] width 22 height 22
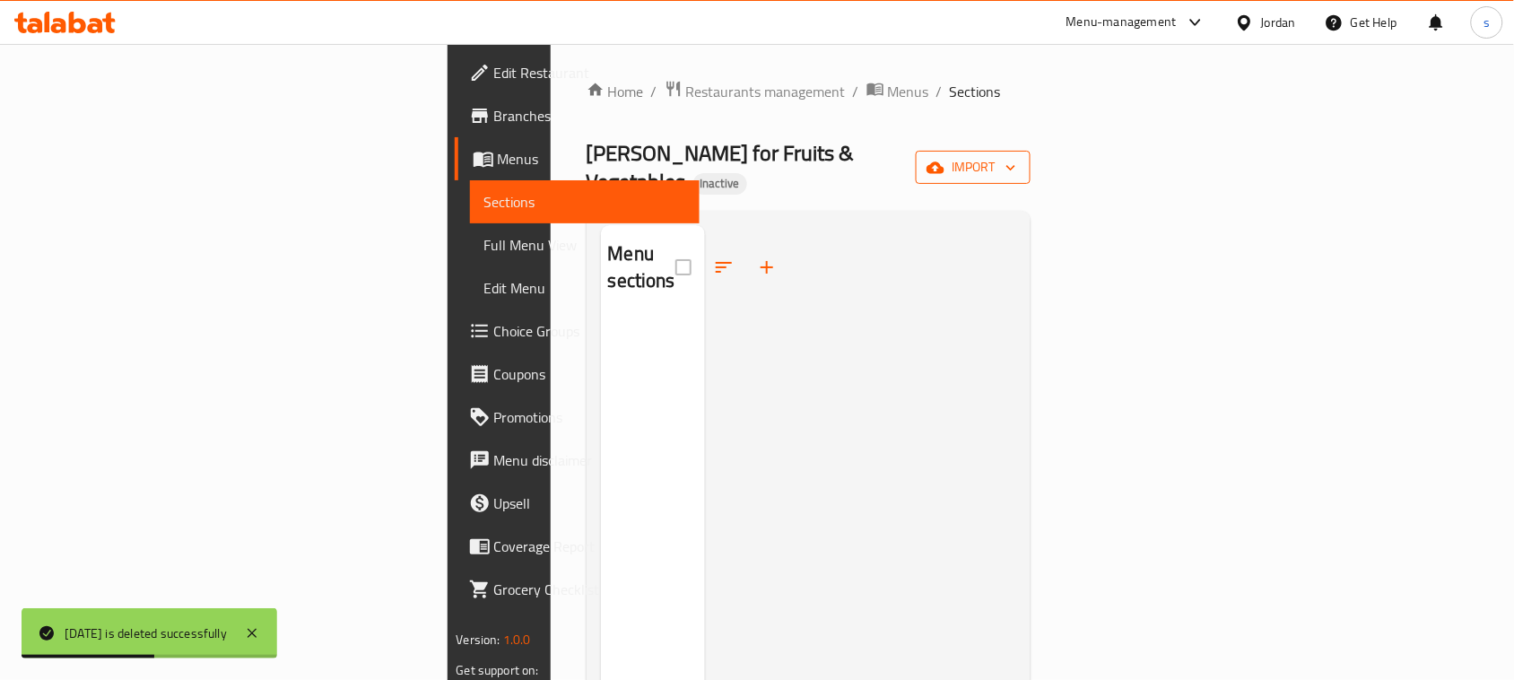
click at [1016, 157] on span "import" at bounding box center [973, 167] width 86 height 22
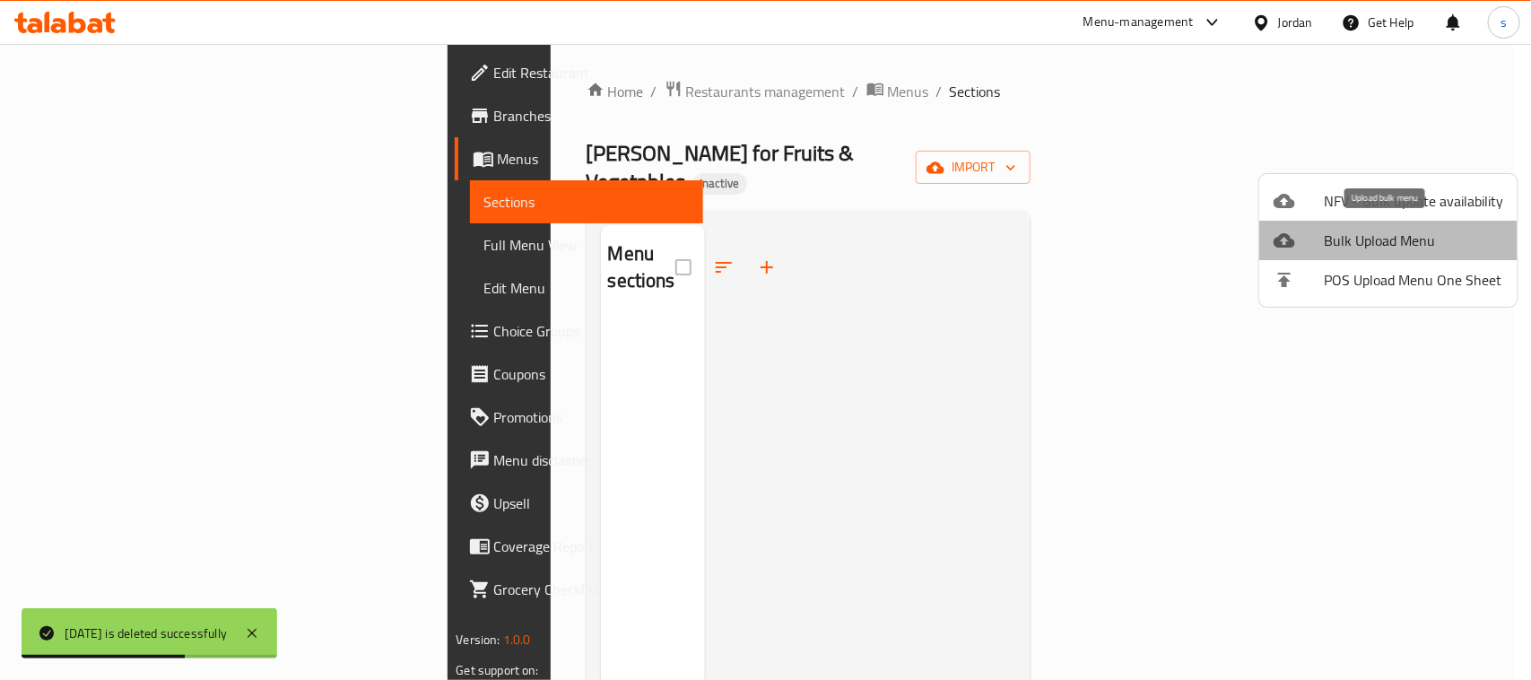
click at [1394, 240] on span "Bulk Upload Menu" at bounding box center [1413, 241] width 179 height 22
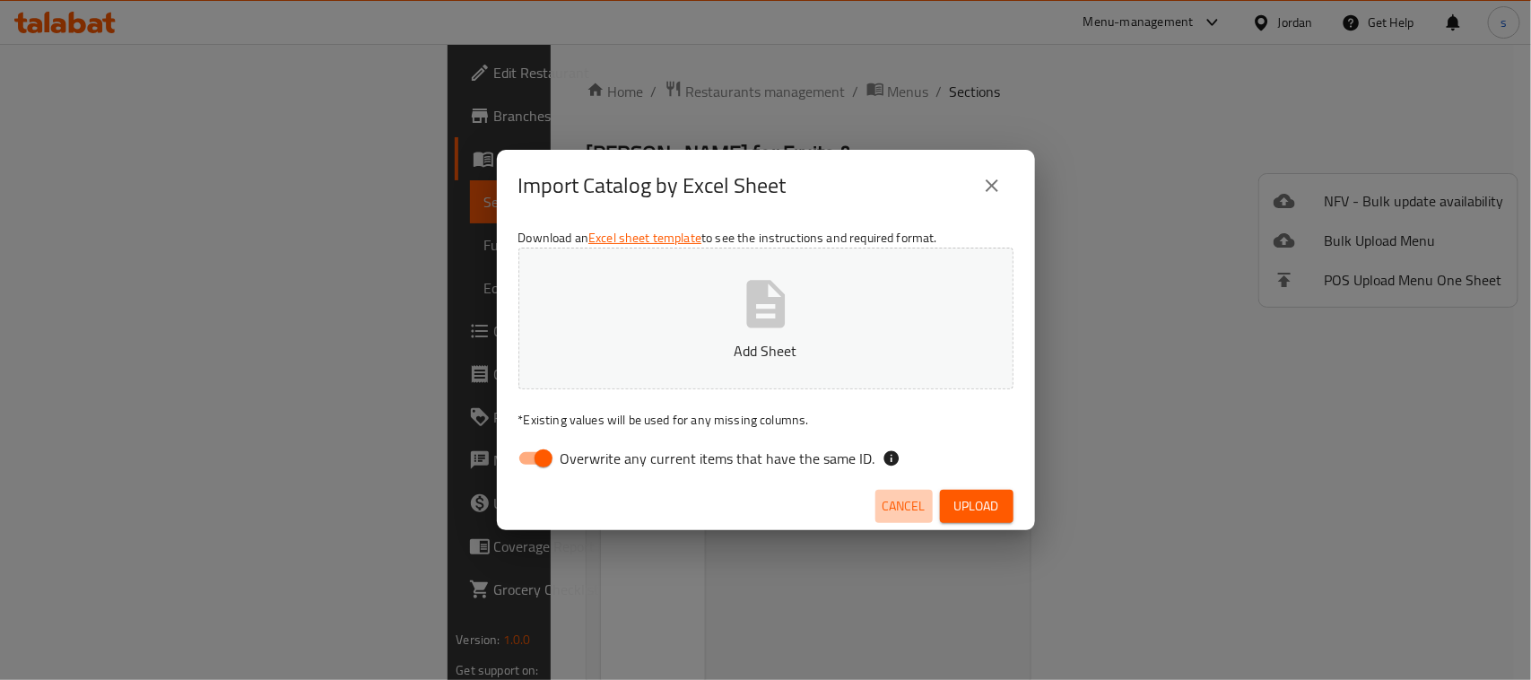
click at [902, 508] on span "Cancel" at bounding box center [903, 506] width 43 height 22
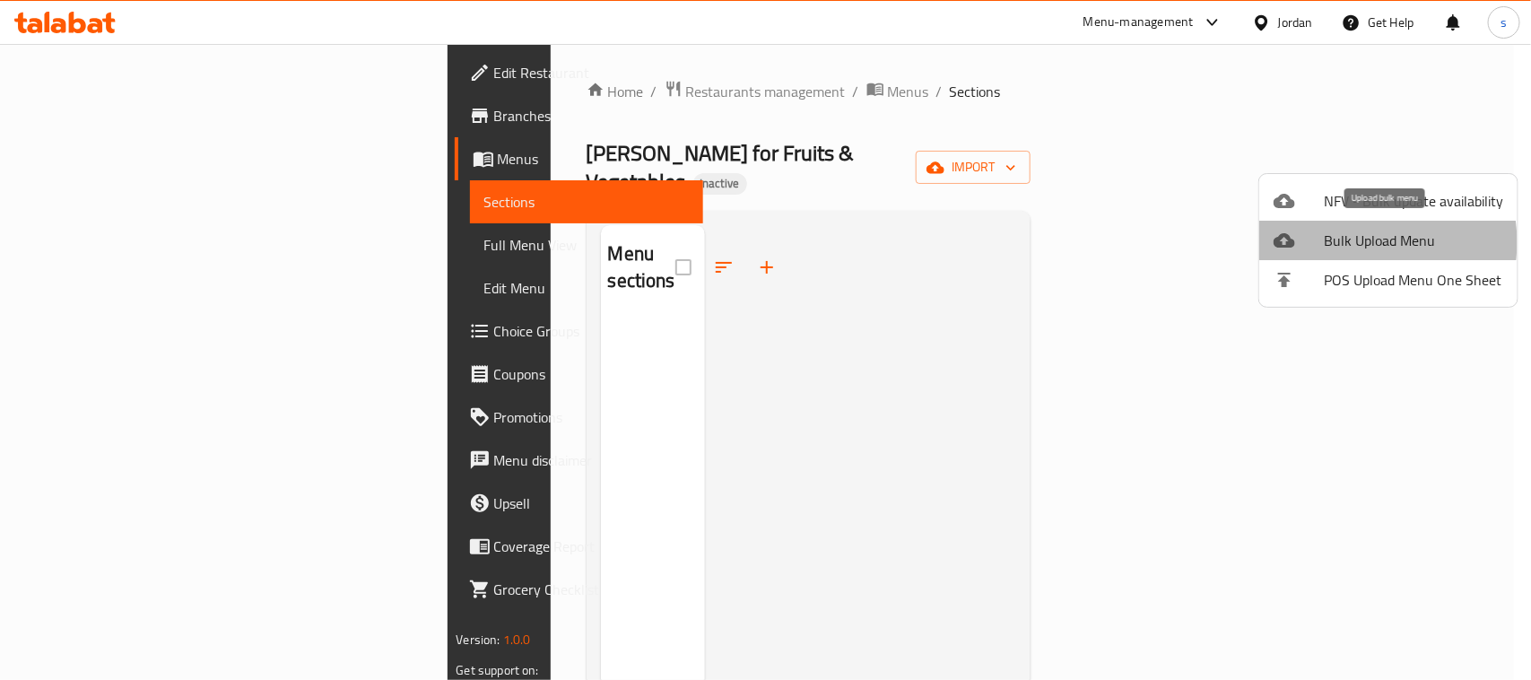
click at [1360, 242] on span "Bulk Upload Menu" at bounding box center [1413, 241] width 179 height 22
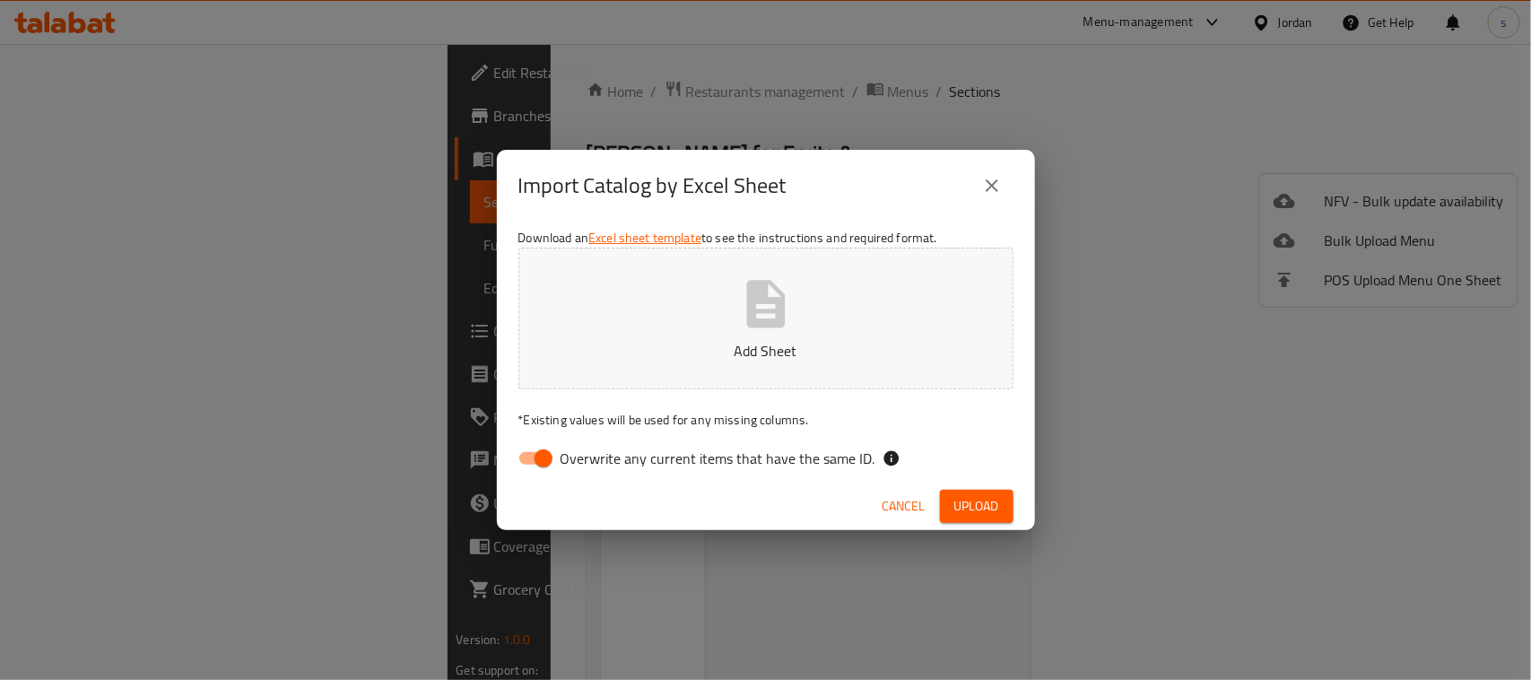
click at [544, 457] on input "Overwrite any current items that have the same ID." at bounding box center [543, 458] width 102 height 34
checkbox input "false"
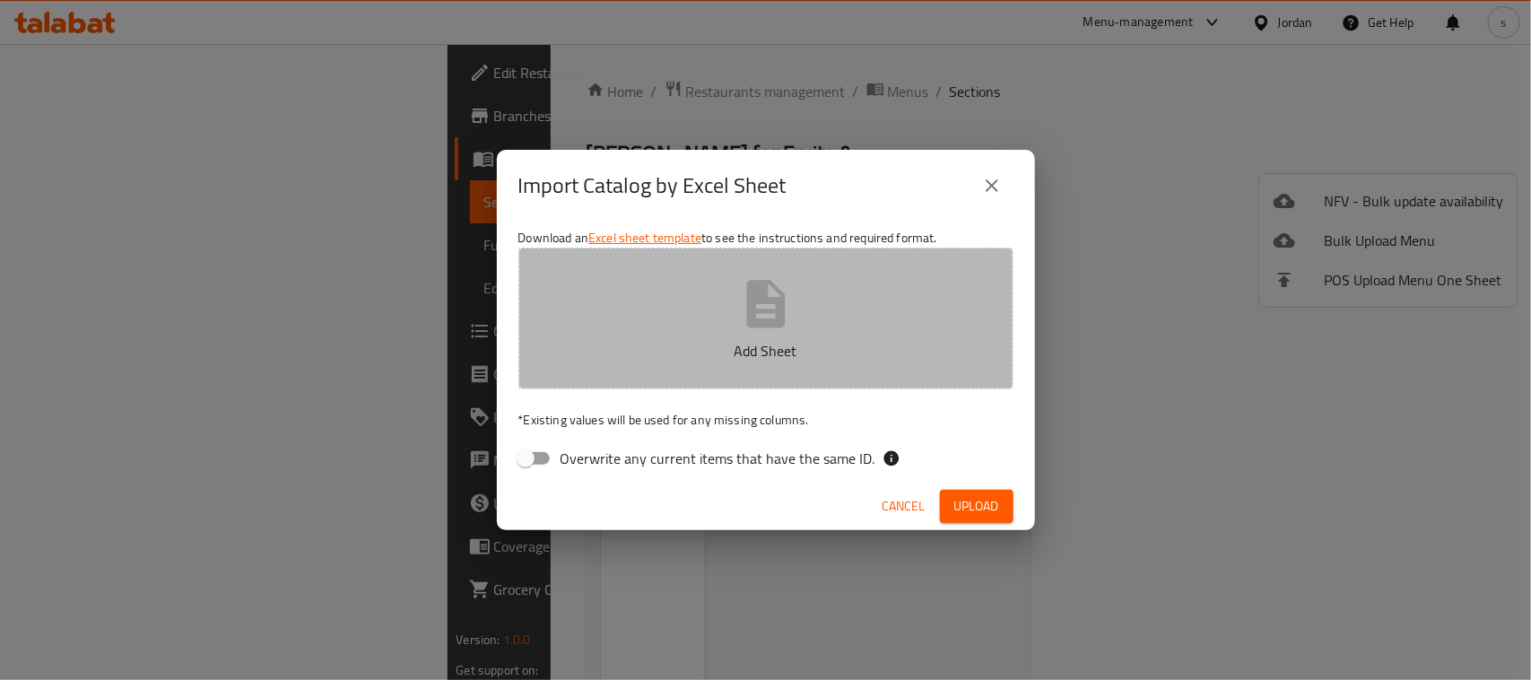
click at [764, 324] on icon "button" at bounding box center [765, 304] width 39 height 48
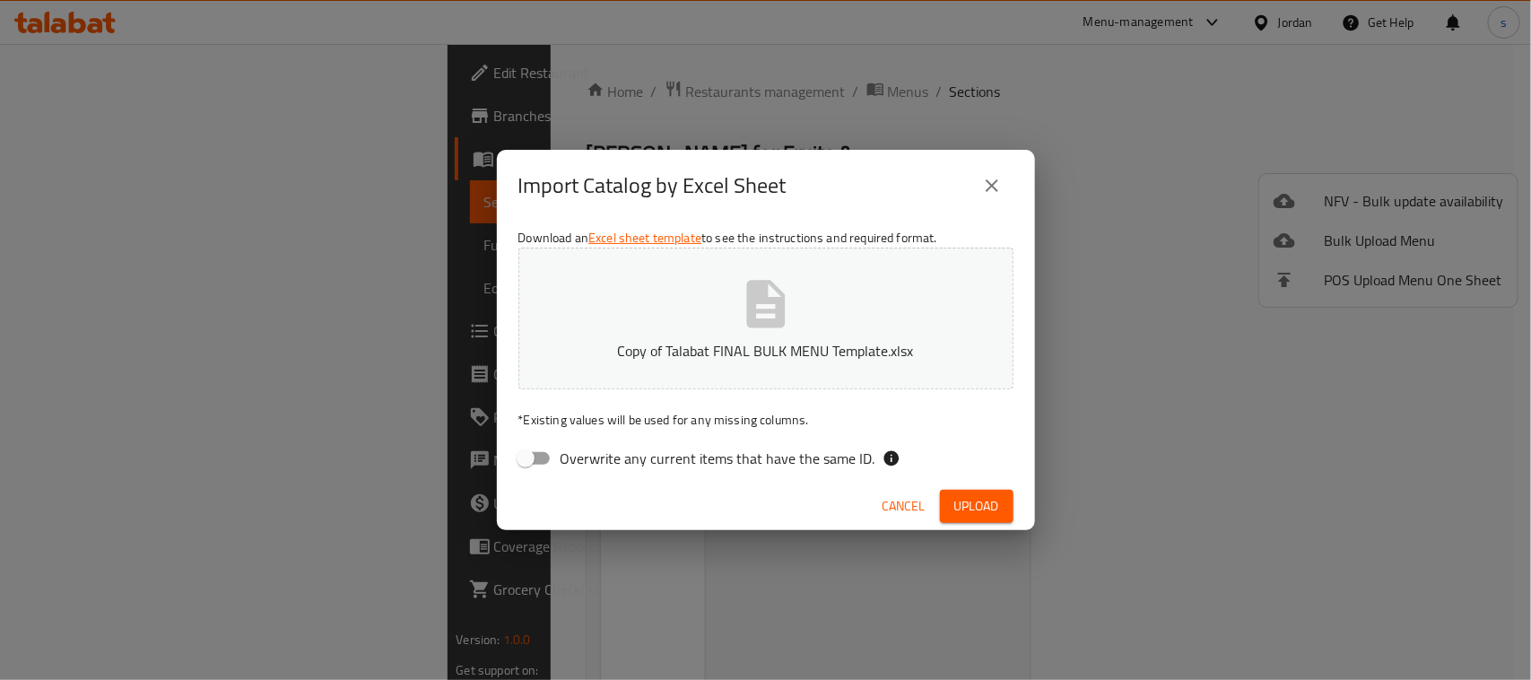
click at [994, 507] on span "Upload" at bounding box center [976, 506] width 45 height 22
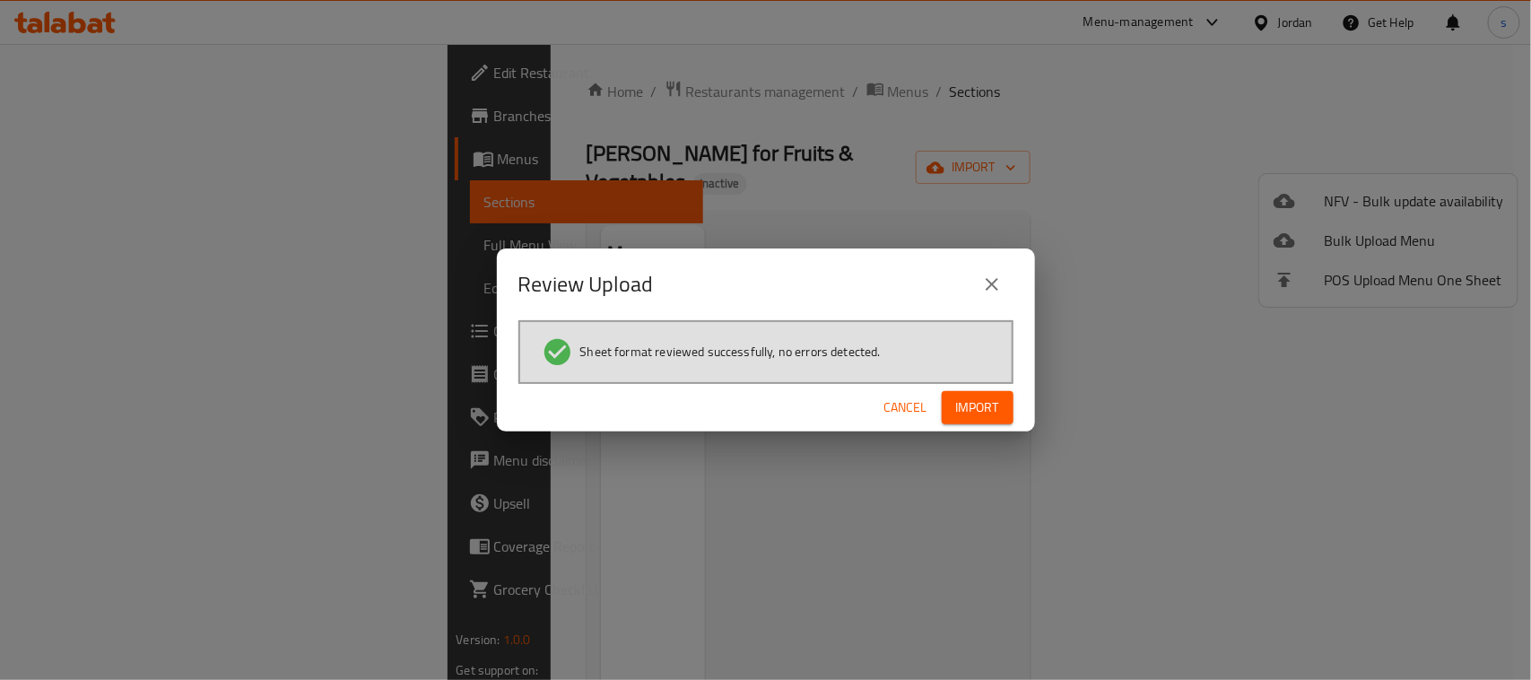
click at [983, 404] on span "Import" at bounding box center [977, 407] width 43 height 22
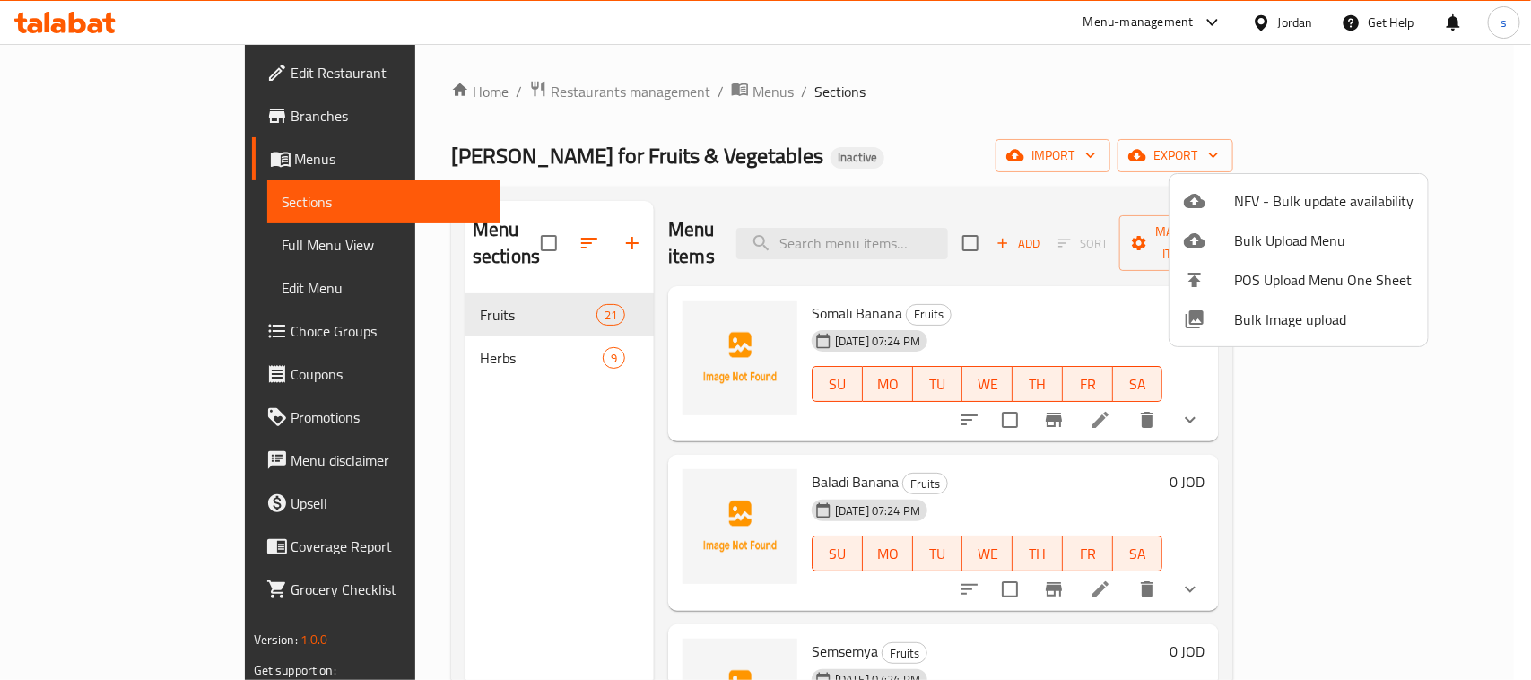
click at [110, 242] on div at bounding box center [765, 340] width 1531 height 680
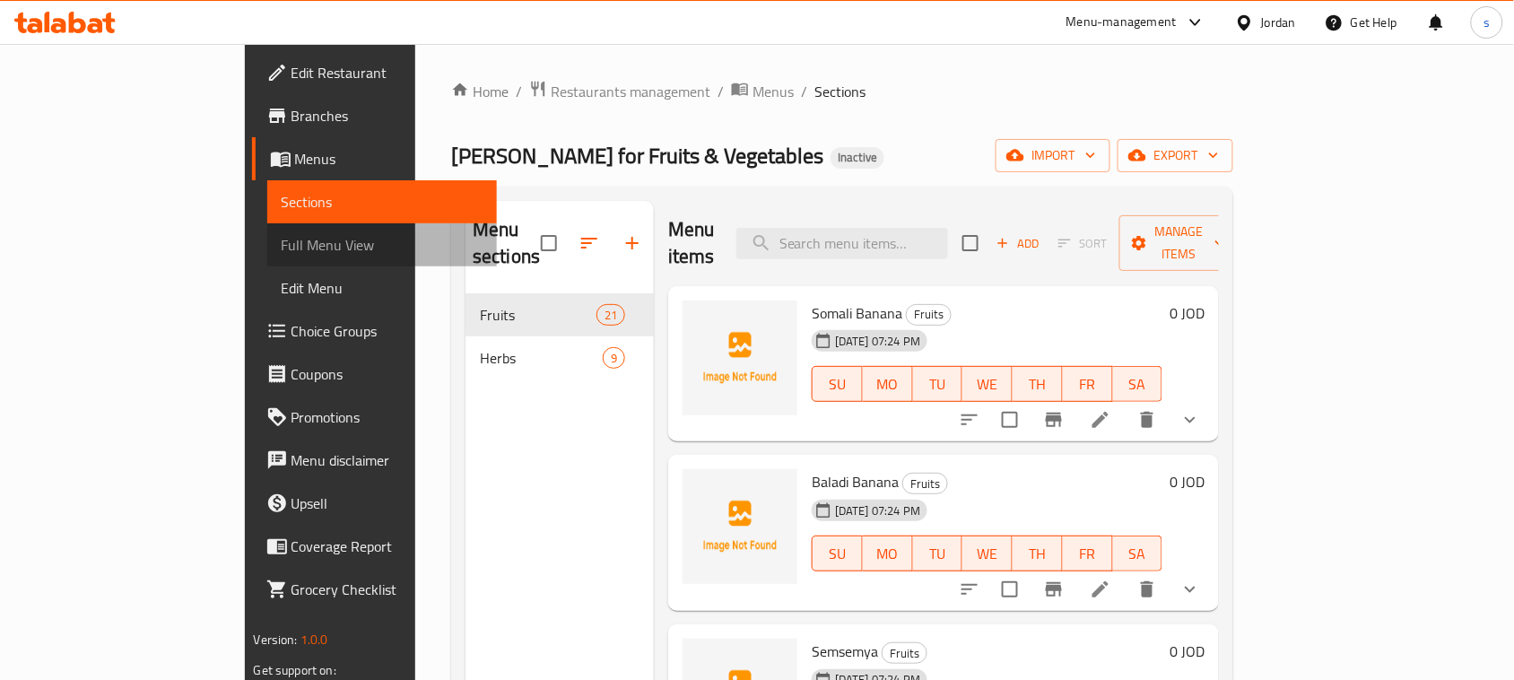
click at [282, 236] on span "Full Menu View" at bounding box center [383, 245] width 202 height 22
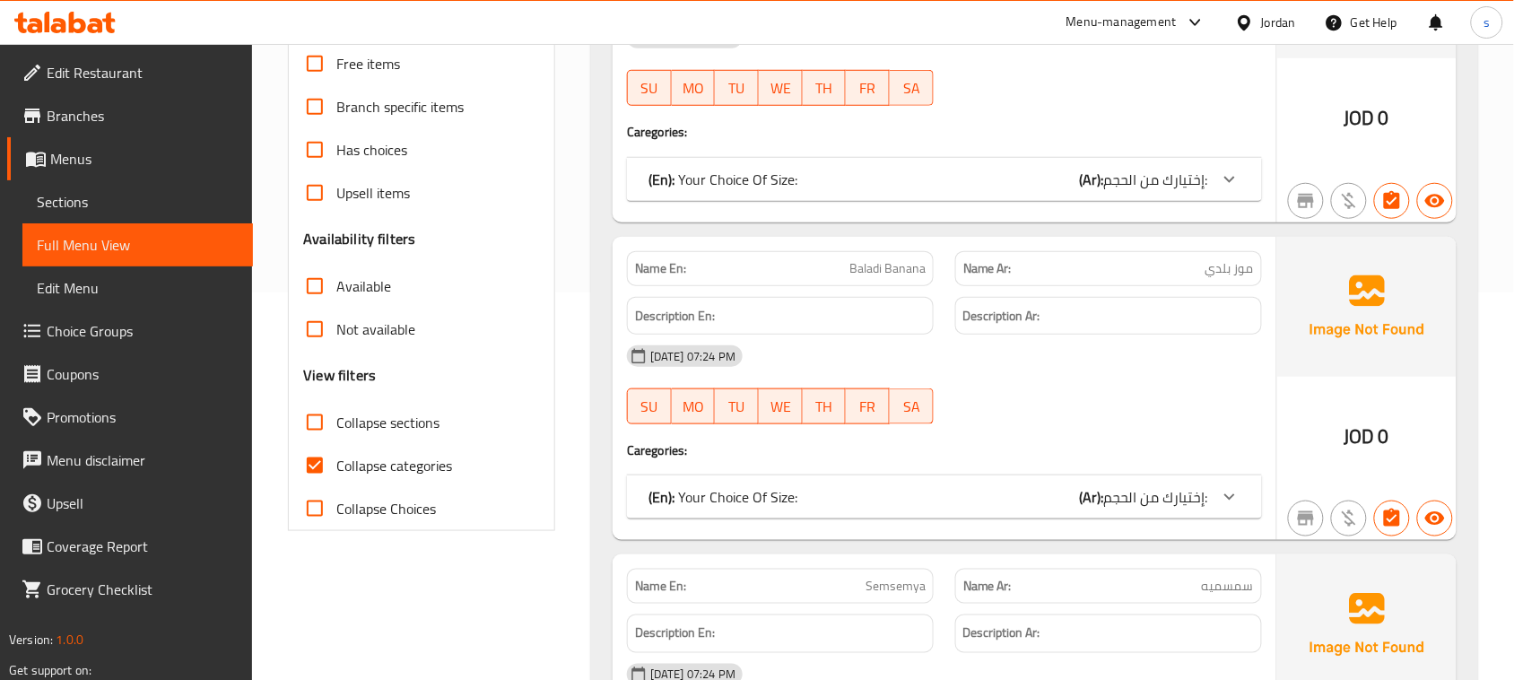
scroll to position [448, 0]
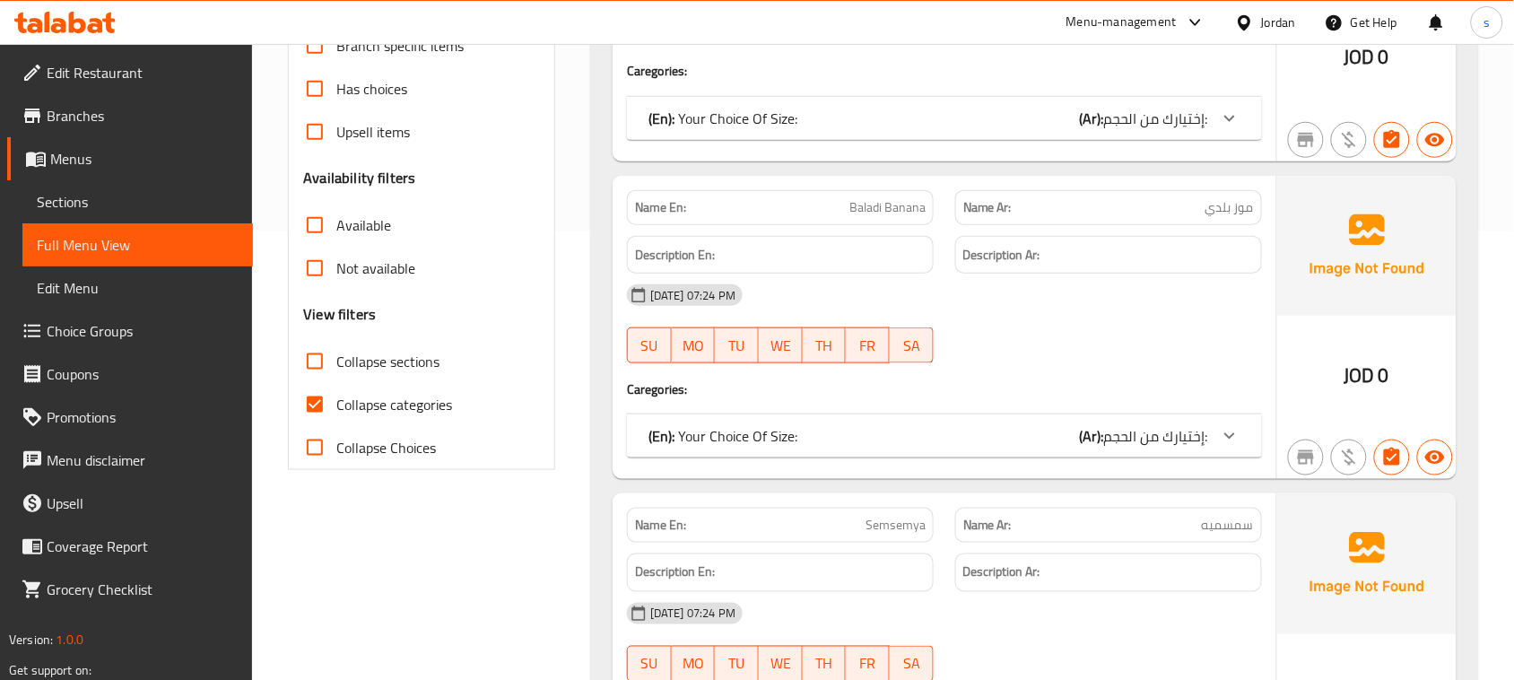
click at [334, 405] on input "Collapse categories" at bounding box center [314, 404] width 43 height 43
checkbox input "false"
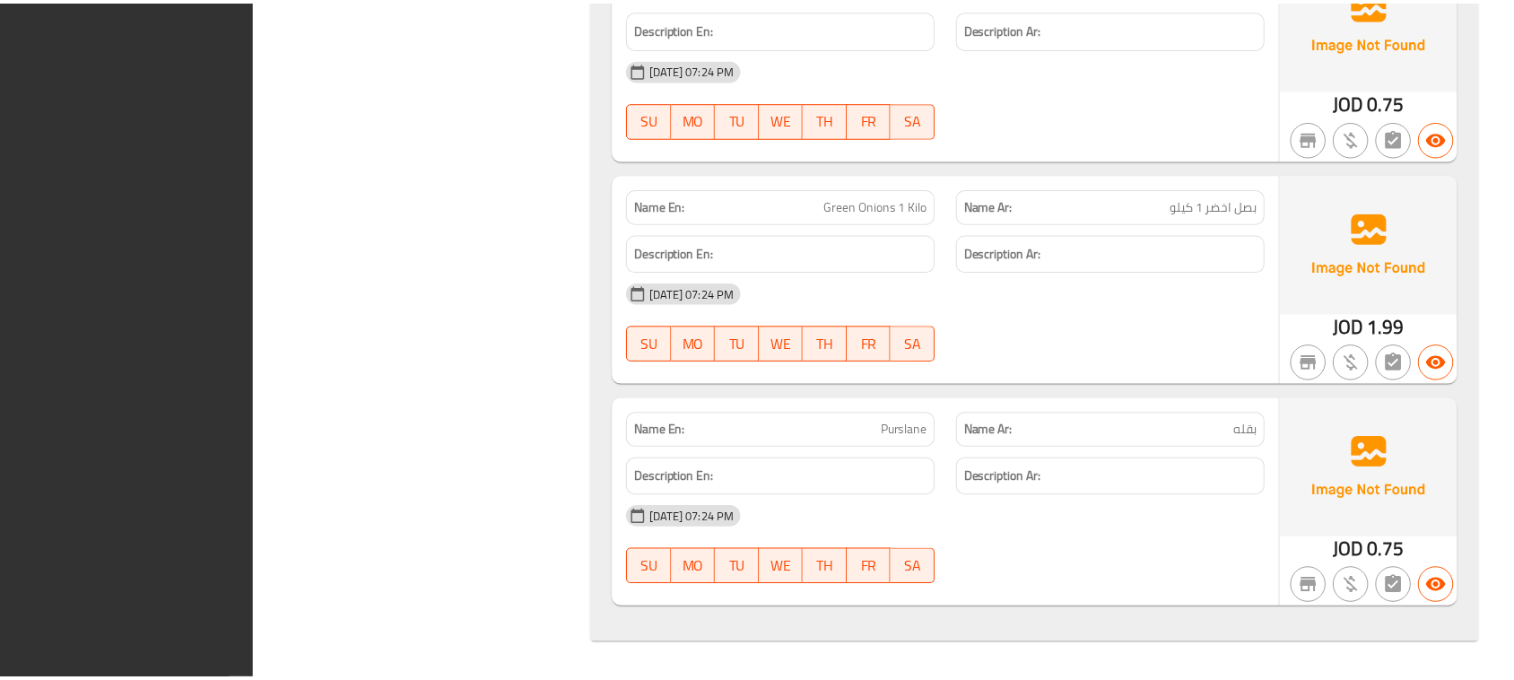
scroll to position [10412, 0]
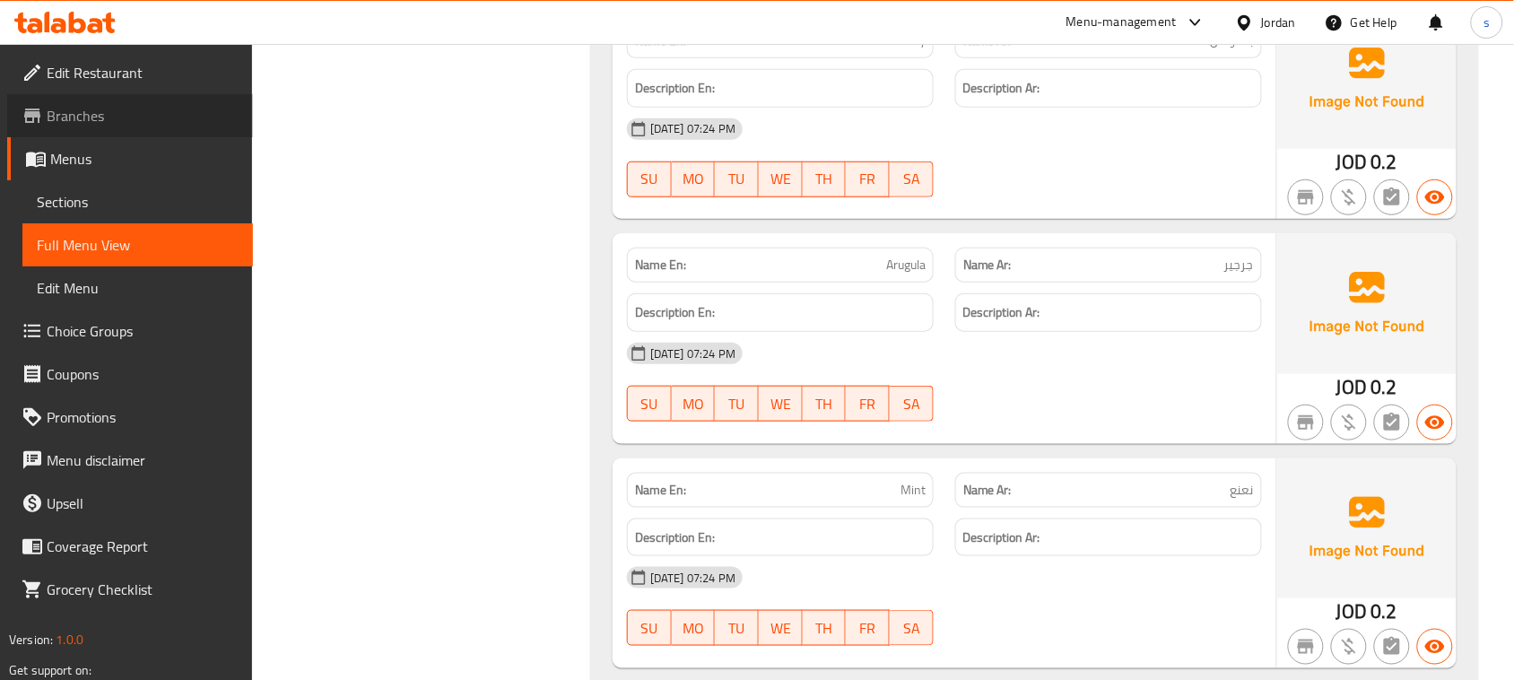
click at [90, 115] on span "Branches" at bounding box center [143, 116] width 192 height 22
